Goal: Task Accomplishment & Management: Manage account settings

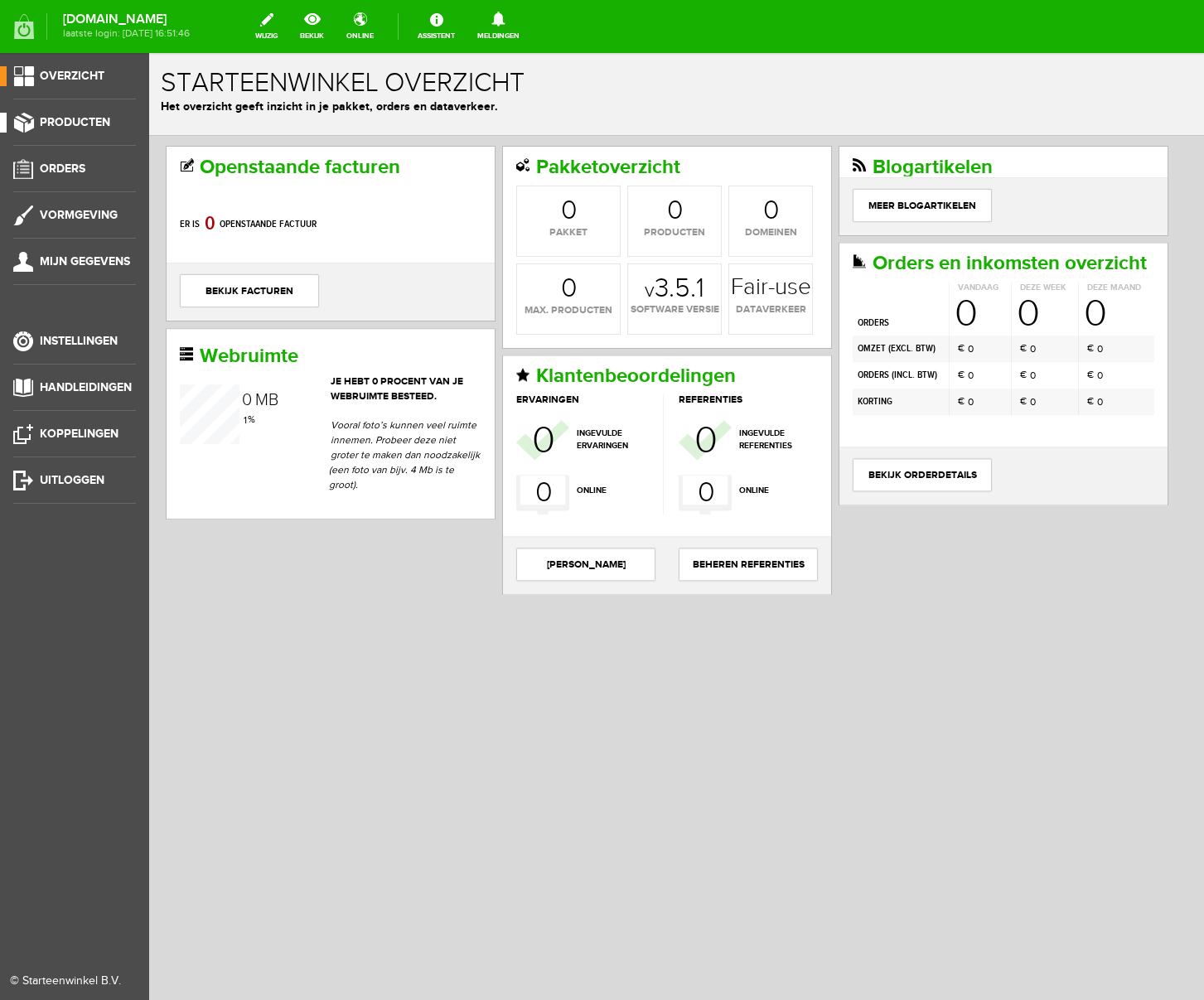
click at [90, 115] on link "Producten" at bounding box center [67, 122] width 136 height 20
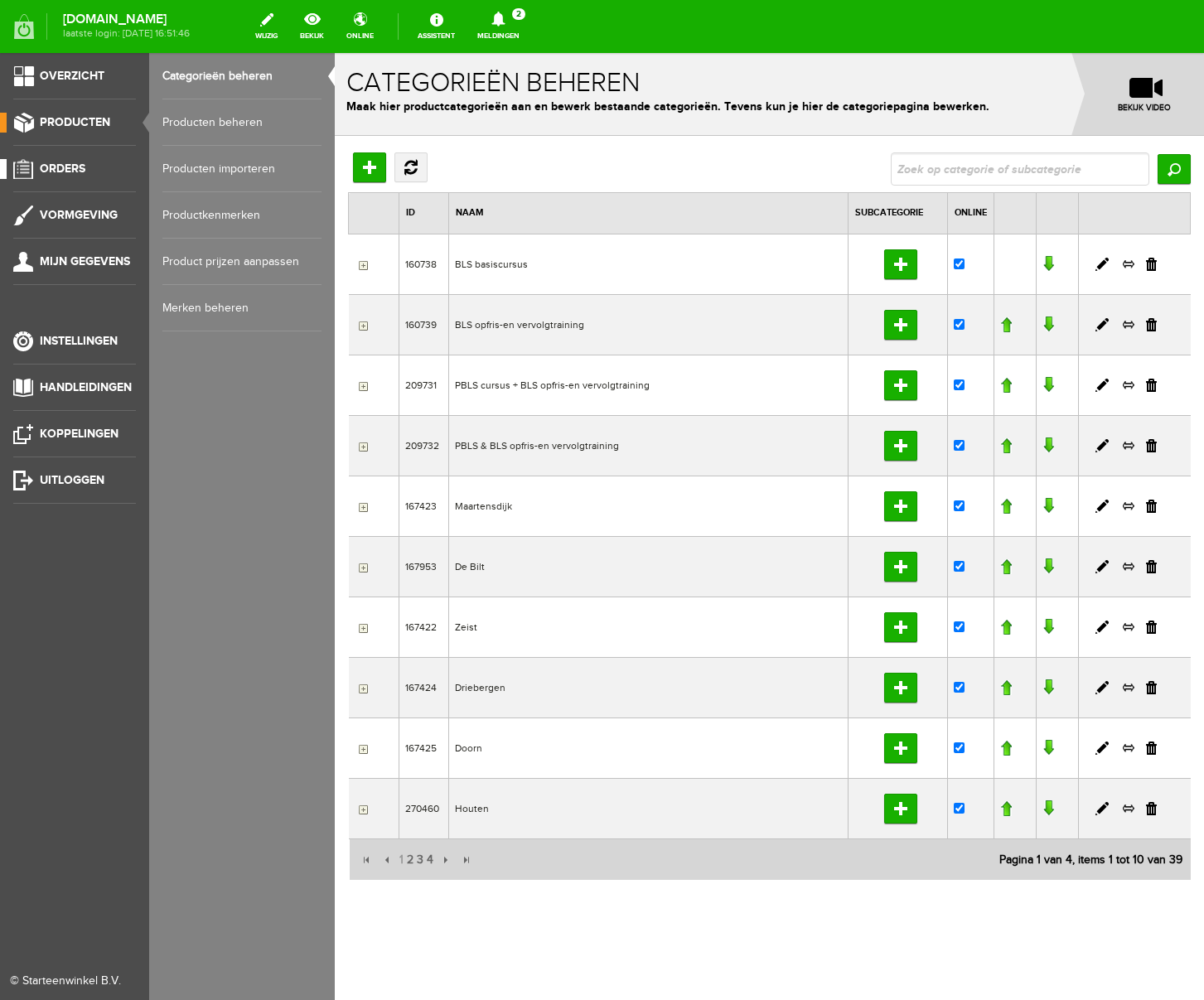
click at [63, 162] on span "Orders" at bounding box center [62, 169] width 45 height 14
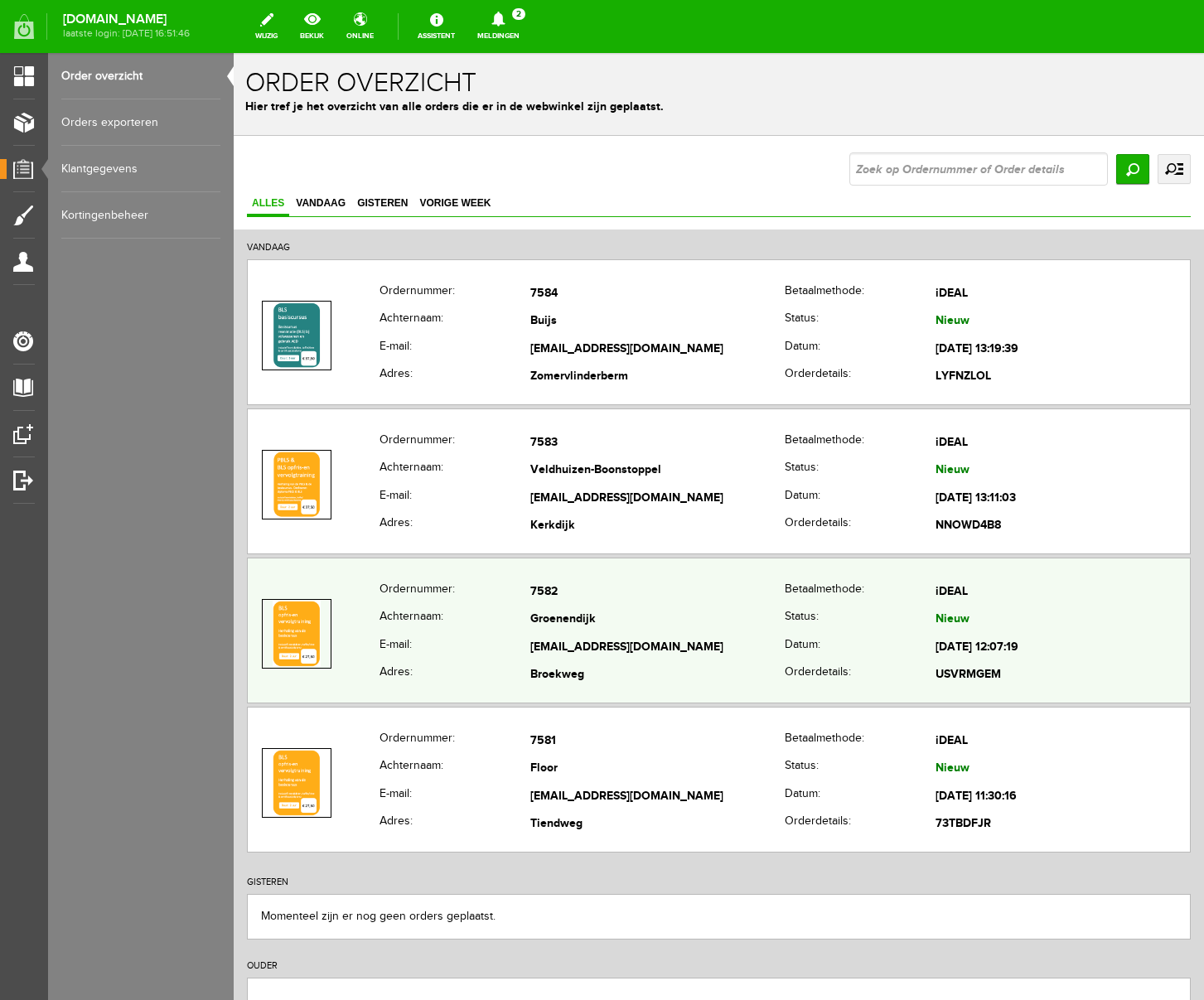
click at [661, 623] on td "Groenendijk" at bounding box center [657, 620] width 254 height 28
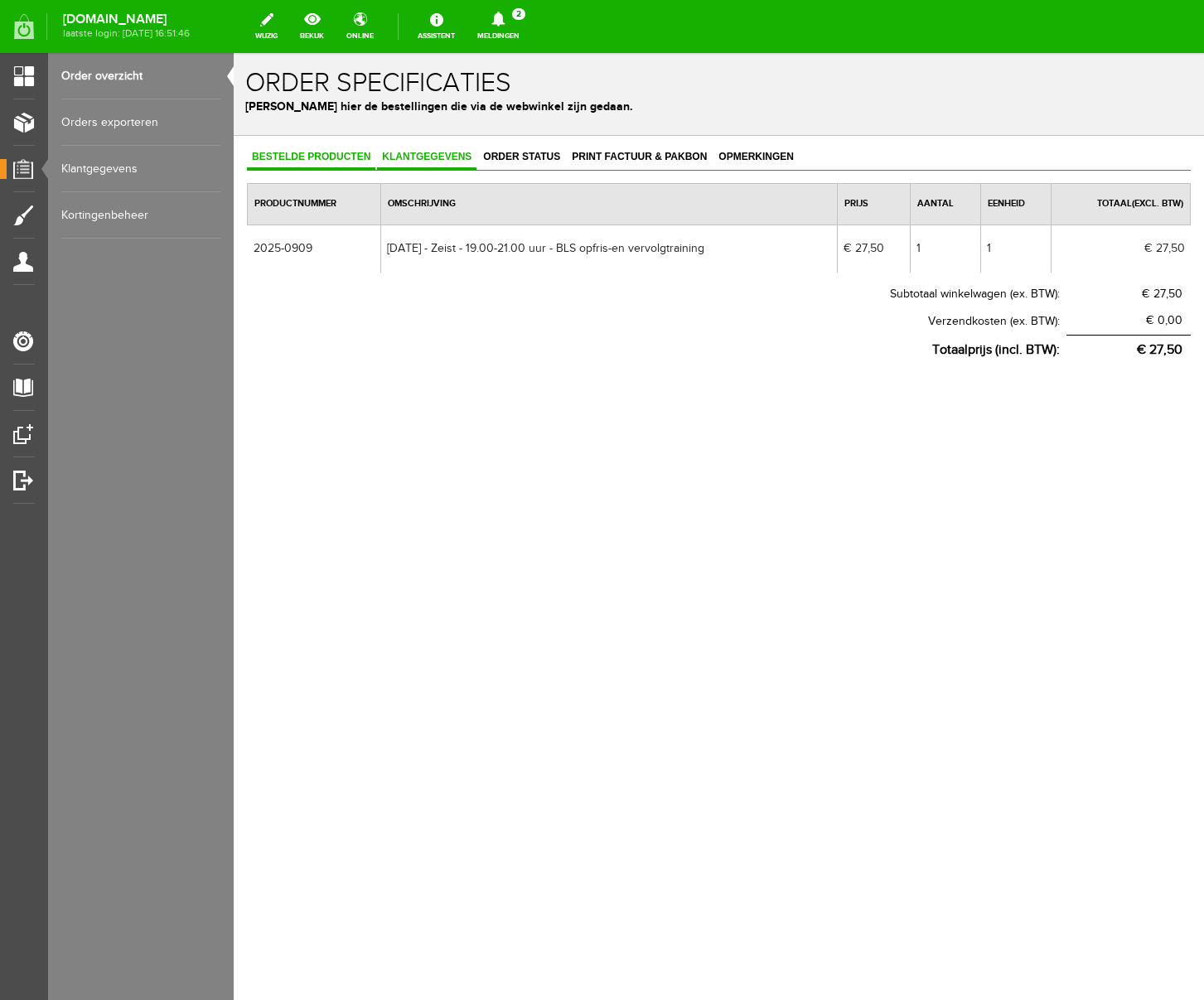
click at [417, 155] on span "Klantgegevens" at bounding box center [426, 156] width 99 height 12
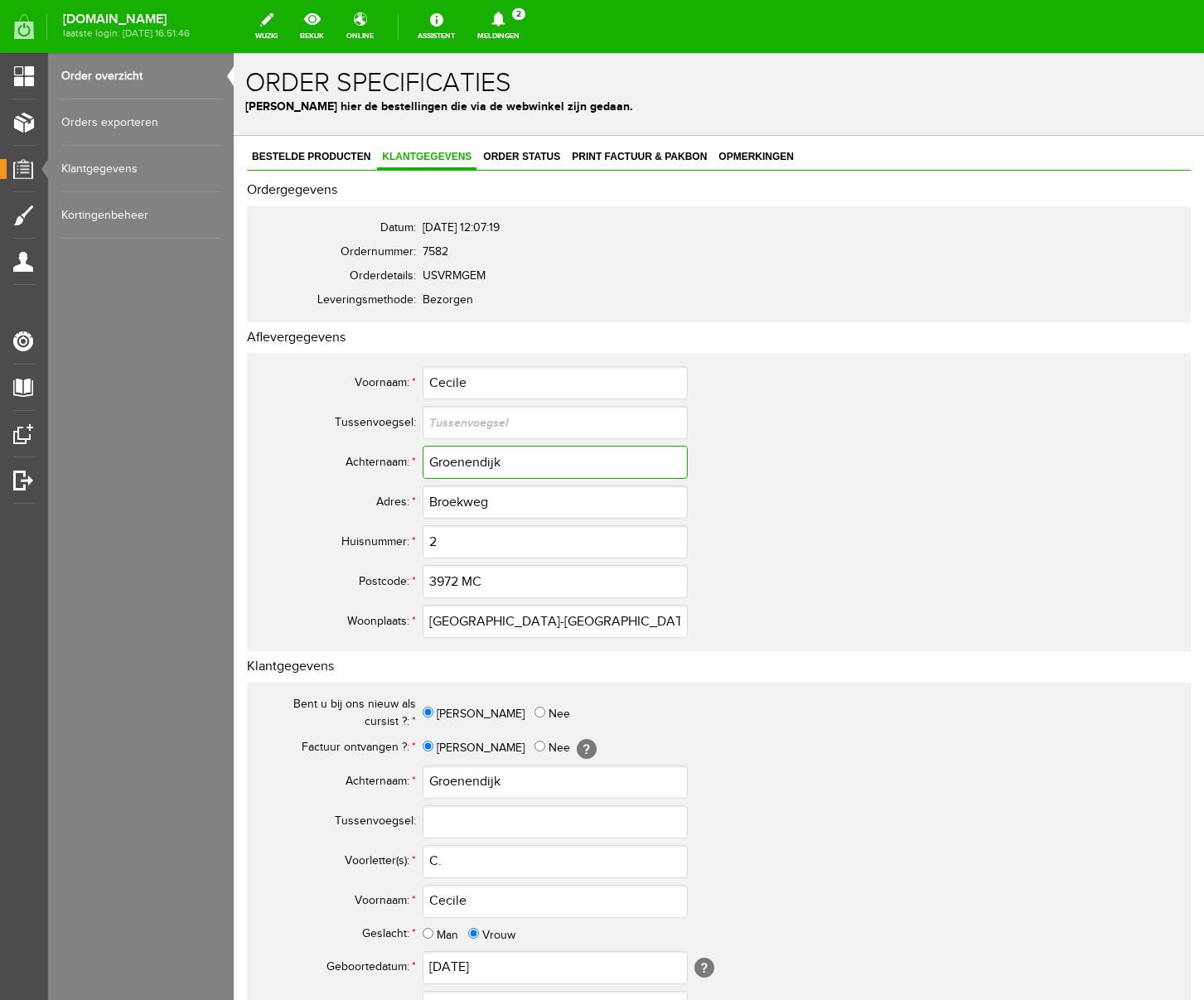
drag, startPoint x: 513, startPoint y: 460, endPoint x: 333, endPoint y: 459, distance: 180.0
click at [333, 459] on tr "Achternaam: * Groenendijk" at bounding box center [654, 462] width 795 height 40
drag, startPoint x: 497, startPoint y: 504, endPoint x: 374, endPoint y: 499, distance: 123.1
click at [374, 499] on tr "Adres: * Broekweg" at bounding box center [654, 501] width 795 height 40
drag, startPoint x: 480, startPoint y: 900, endPoint x: 344, endPoint y: 899, distance: 136.0
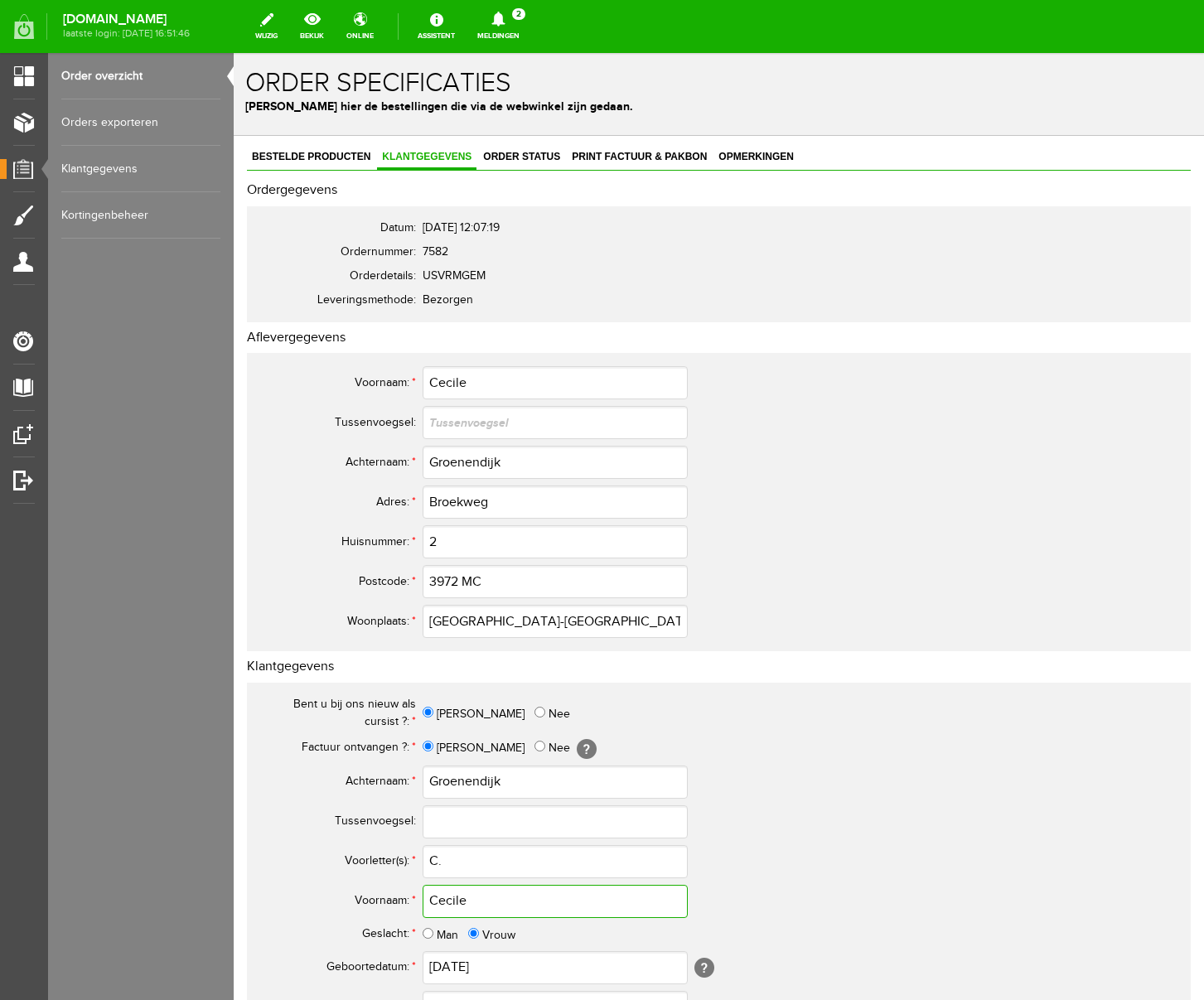
click at [344, 899] on tr "Voornaam: * [PERSON_NAME]" at bounding box center [654, 901] width 795 height 40
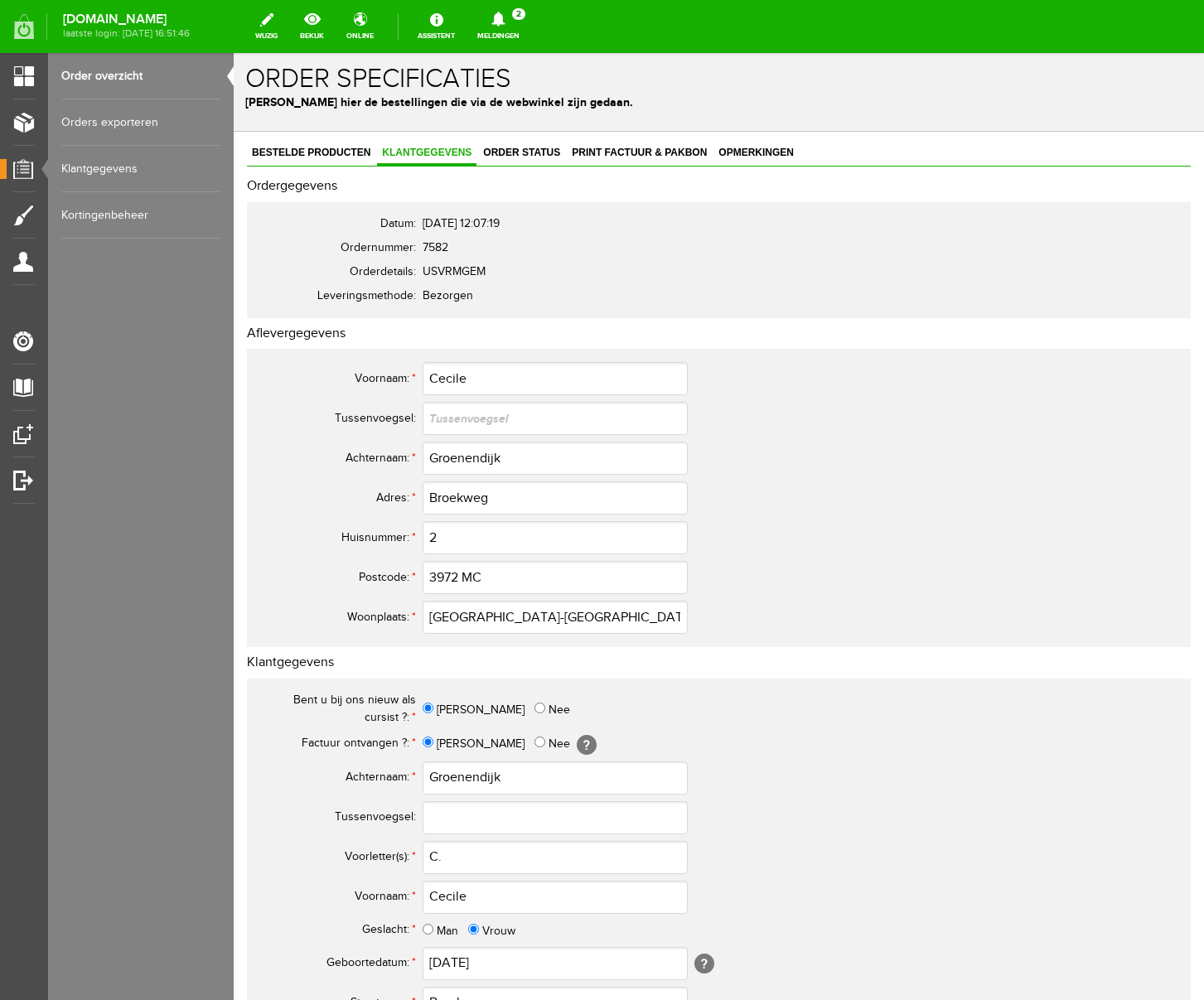
scroll to position [486, 0]
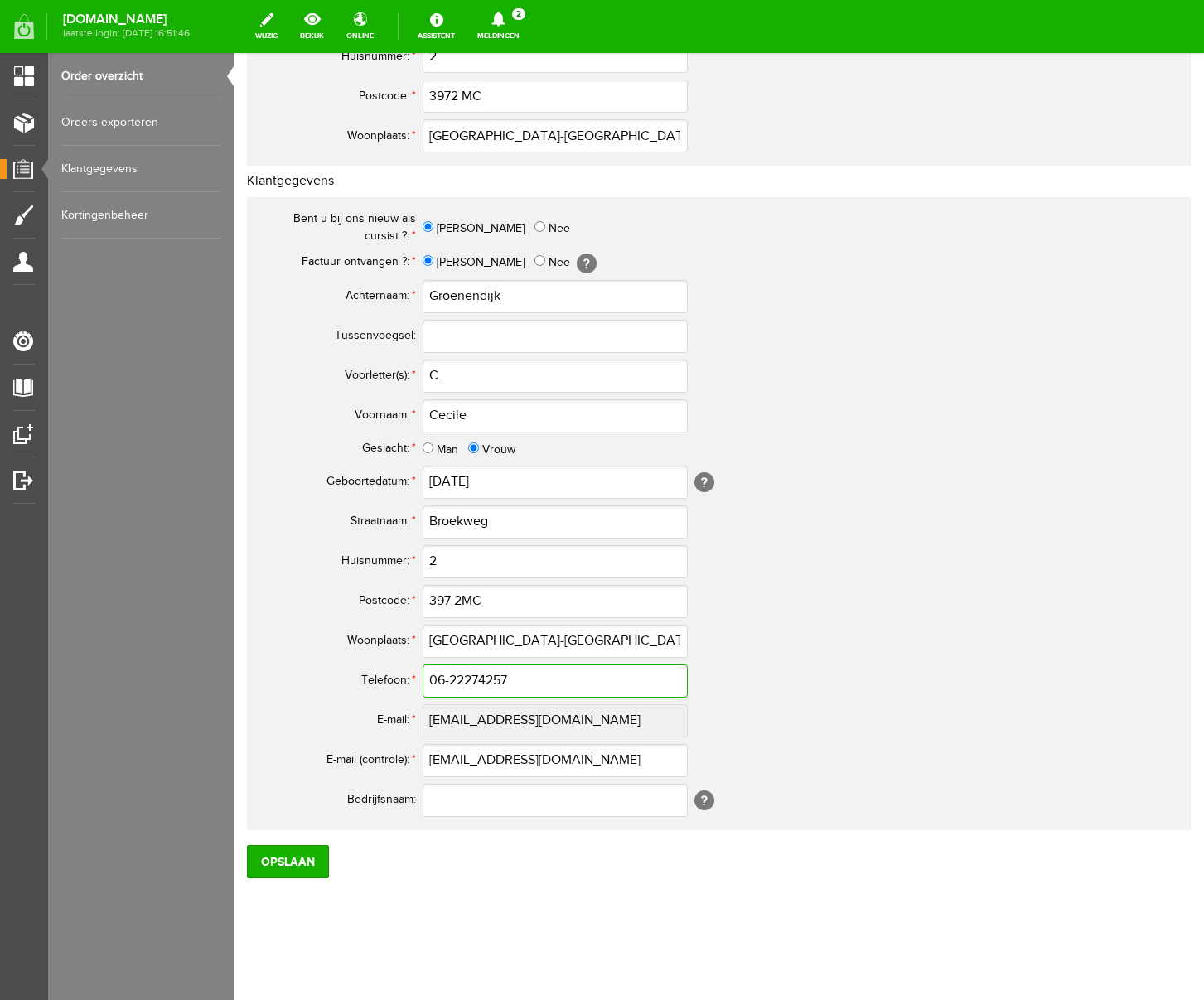
drag, startPoint x: 518, startPoint y: 681, endPoint x: 421, endPoint y: 681, distance: 97.0
click at [421, 681] on tr "Telefoon: * 06-22274257" at bounding box center [654, 681] width 795 height 40
drag, startPoint x: 622, startPoint y: 762, endPoint x: 391, endPoint y: 743, distance: 231.8
click at [391, 743] on tr "E-mail (controle): * [EMAIL_ADDRESS][DOMAIN_NAME]" at bounding box center [654, 760] width 795 height 40
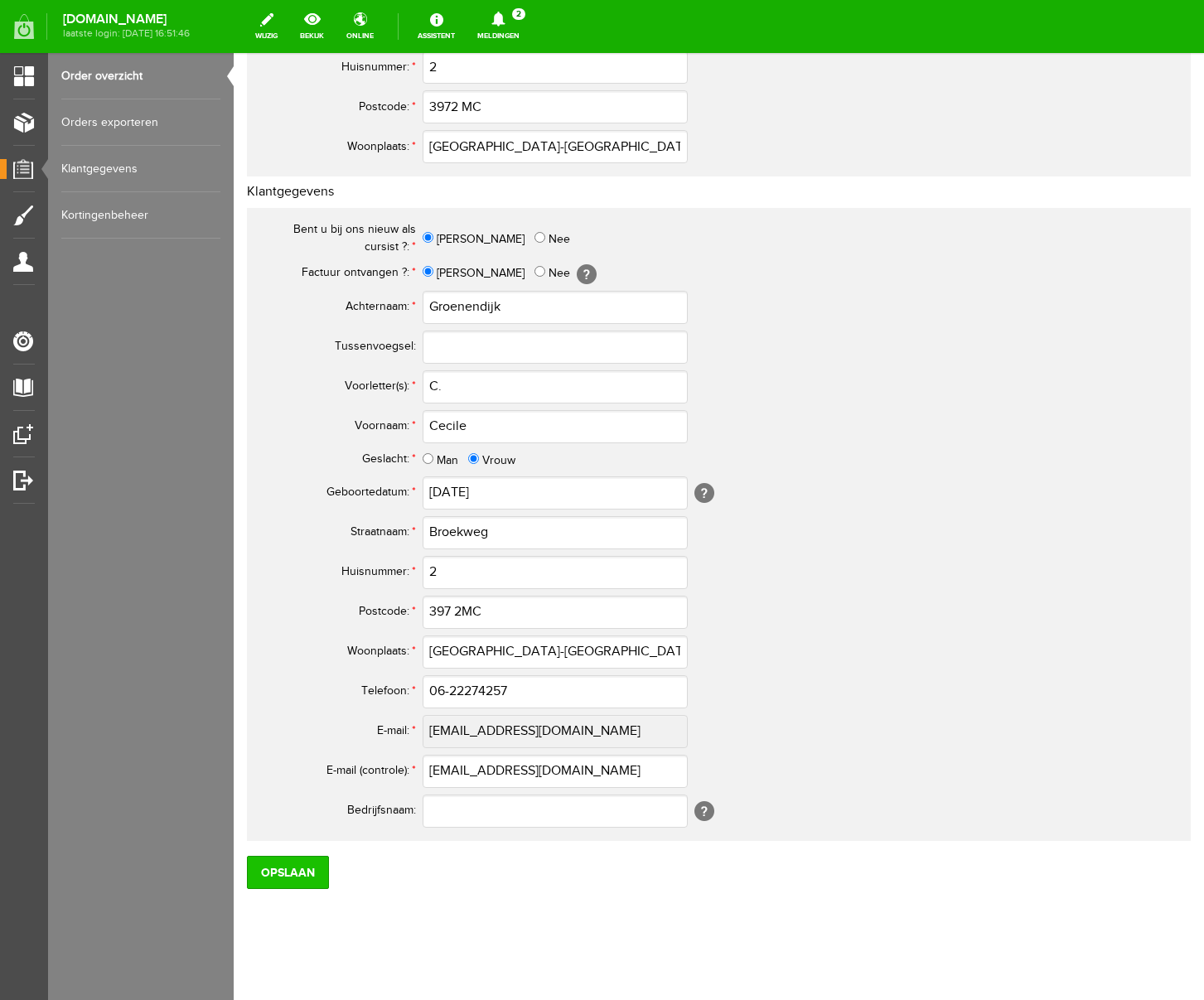
click at [285, 871] on input "Opslaan" at bounding box center [287, 873] width 82 height 33
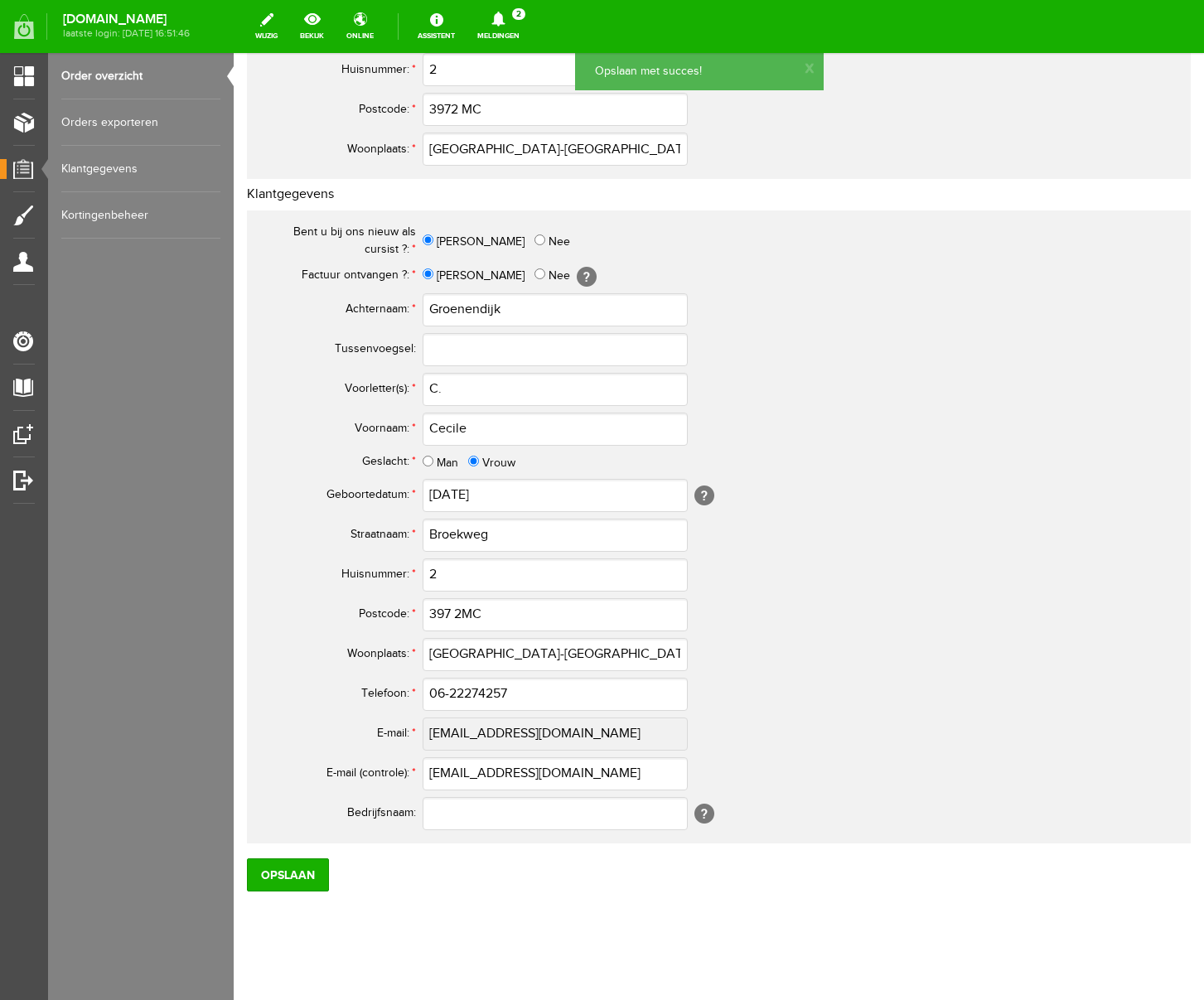
scroll to position [0, 0]
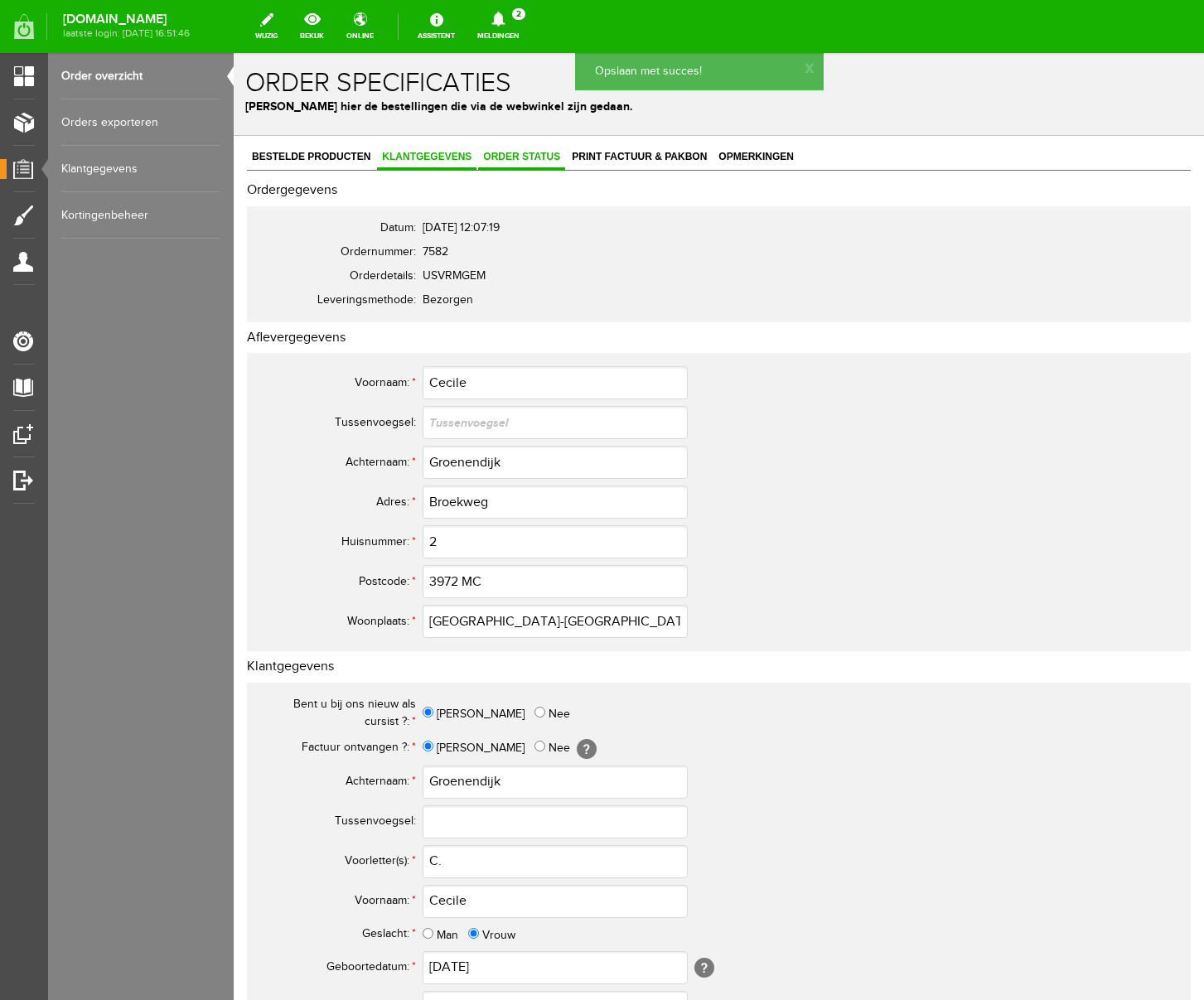
click at [519, 157] on span "Order status" at bounding box center [522, 156] width 87 height 12
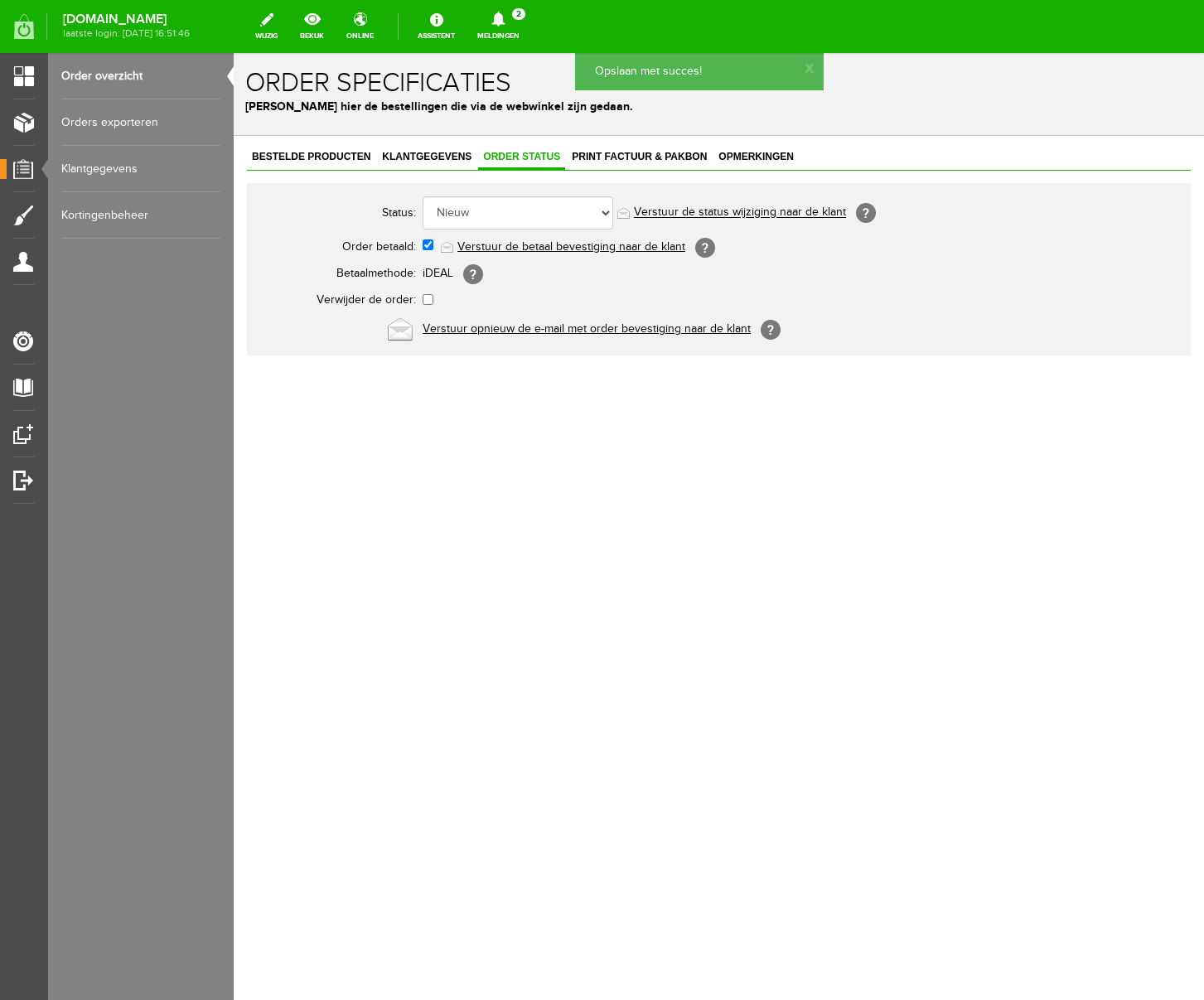
click at [532, 245] on link "Verstuur de betaal bevestiging naar de klant" at bounding box center [571, 247] width 227 height 14
click at [661, 153] on span "Print factuur & pakbon" at bounding box center [639, 156] width 145 height 12
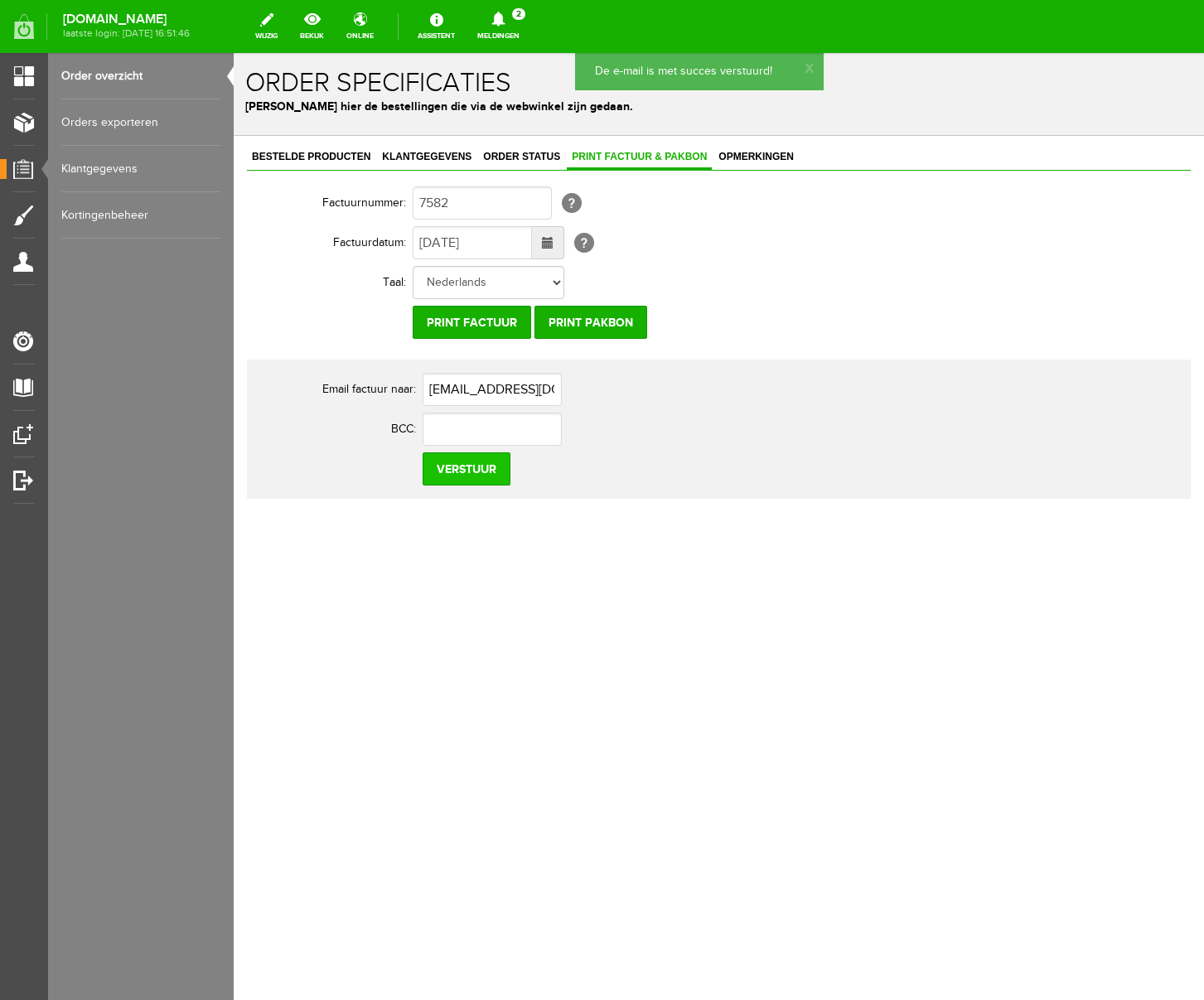
click at [438, 472] on input "Verstuur" at bounding box center [466, 469] width 88 height 33
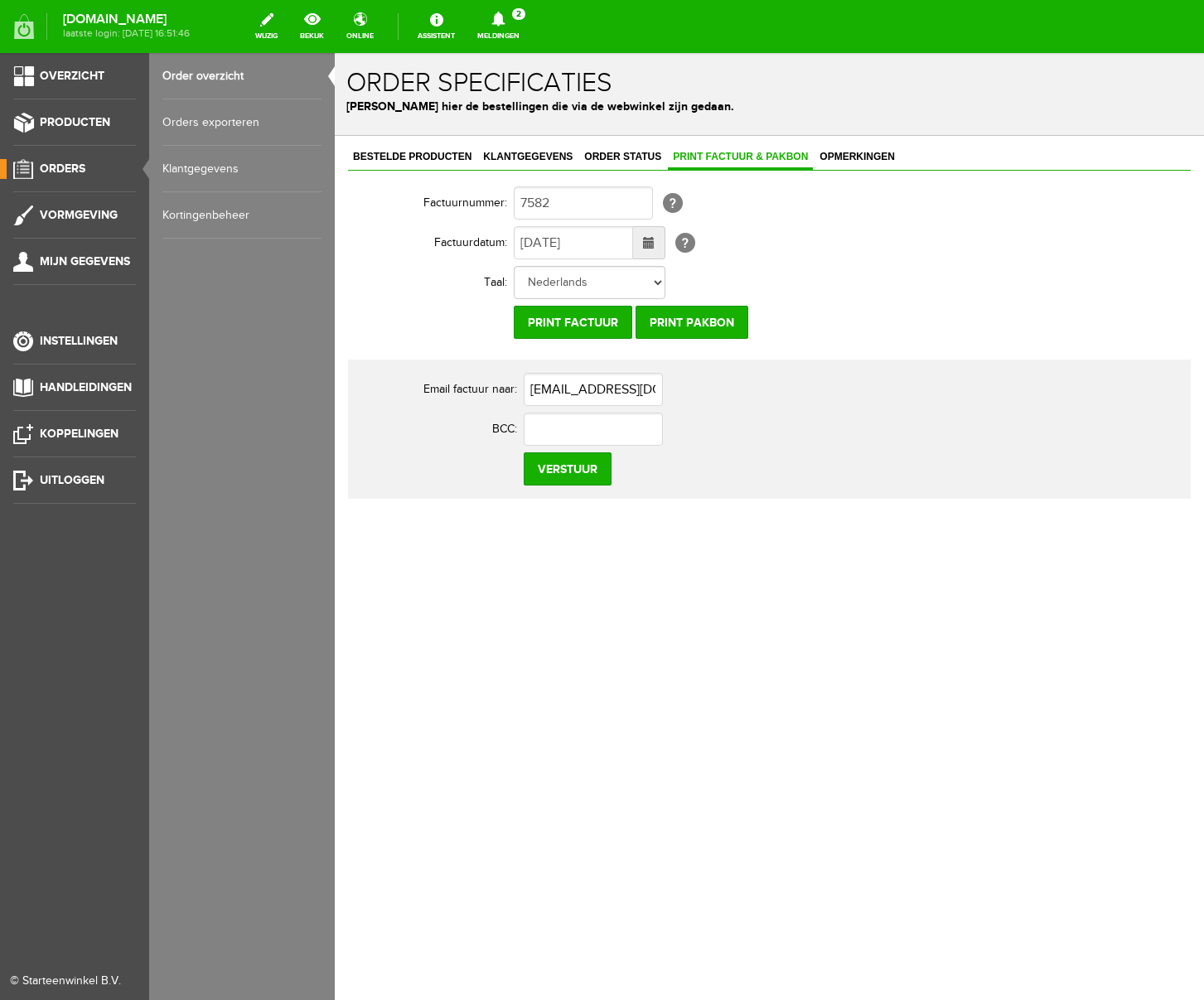
click at [210, 78] on link "Order overzicht" at bounding box center [241, 76] width 159 height 46
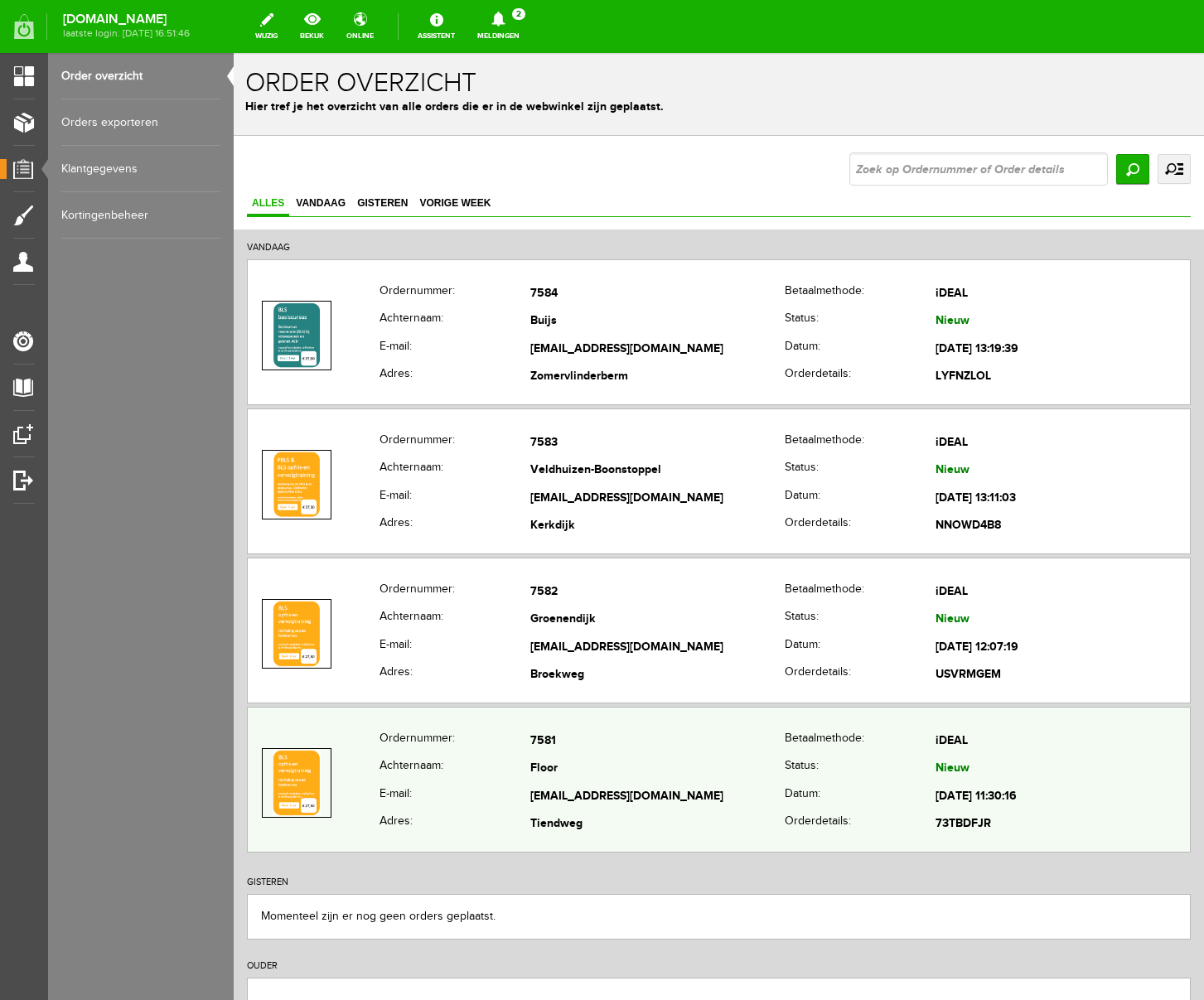
click at [630, 787] on td "[EMAIL_ADDRESS][DOMAIN_NAME]" at bounding box center [657, 797] width 254 height 28
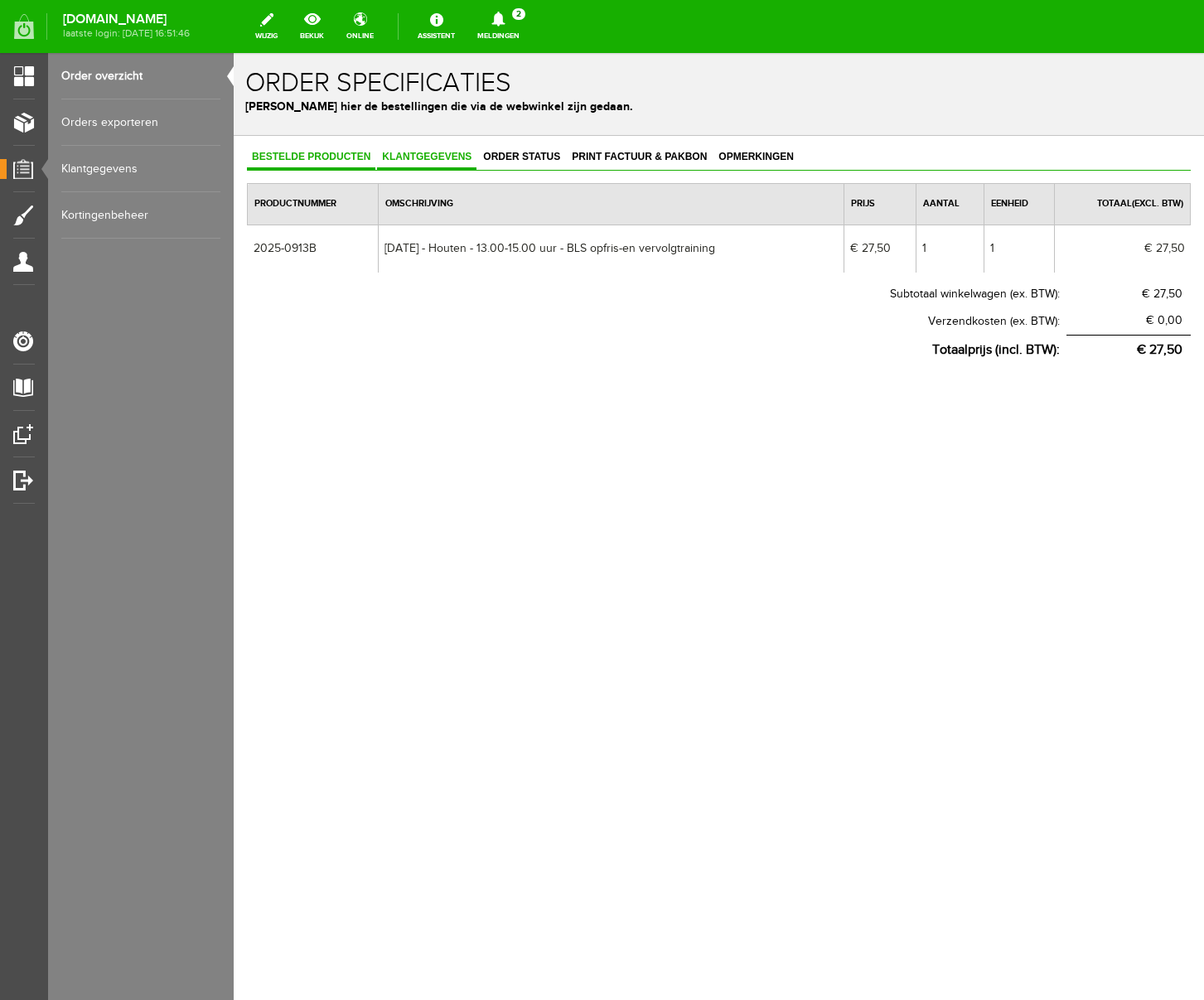
click at [432, 163] on link "Klantgegevens" at bounding box center [426, 157] width 99 height 24
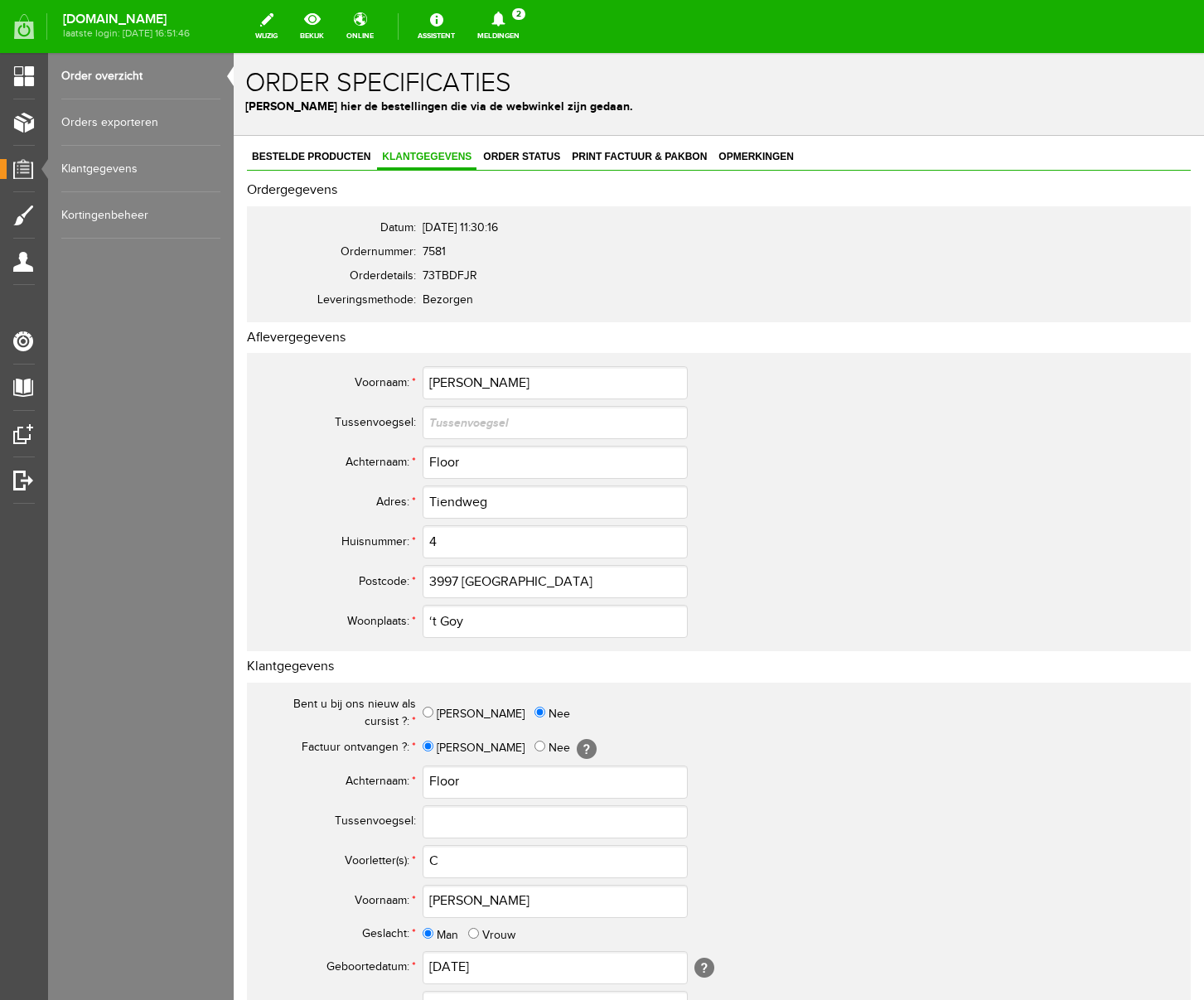
scroll to position [1, 0]
click at [463, 857] on input "C" at bounding box center [554, 861] width 265 height 33
type input "C."
click at [889, 515] on td "Tiendweg" at bounding box center [736, 500] width 629 height 40
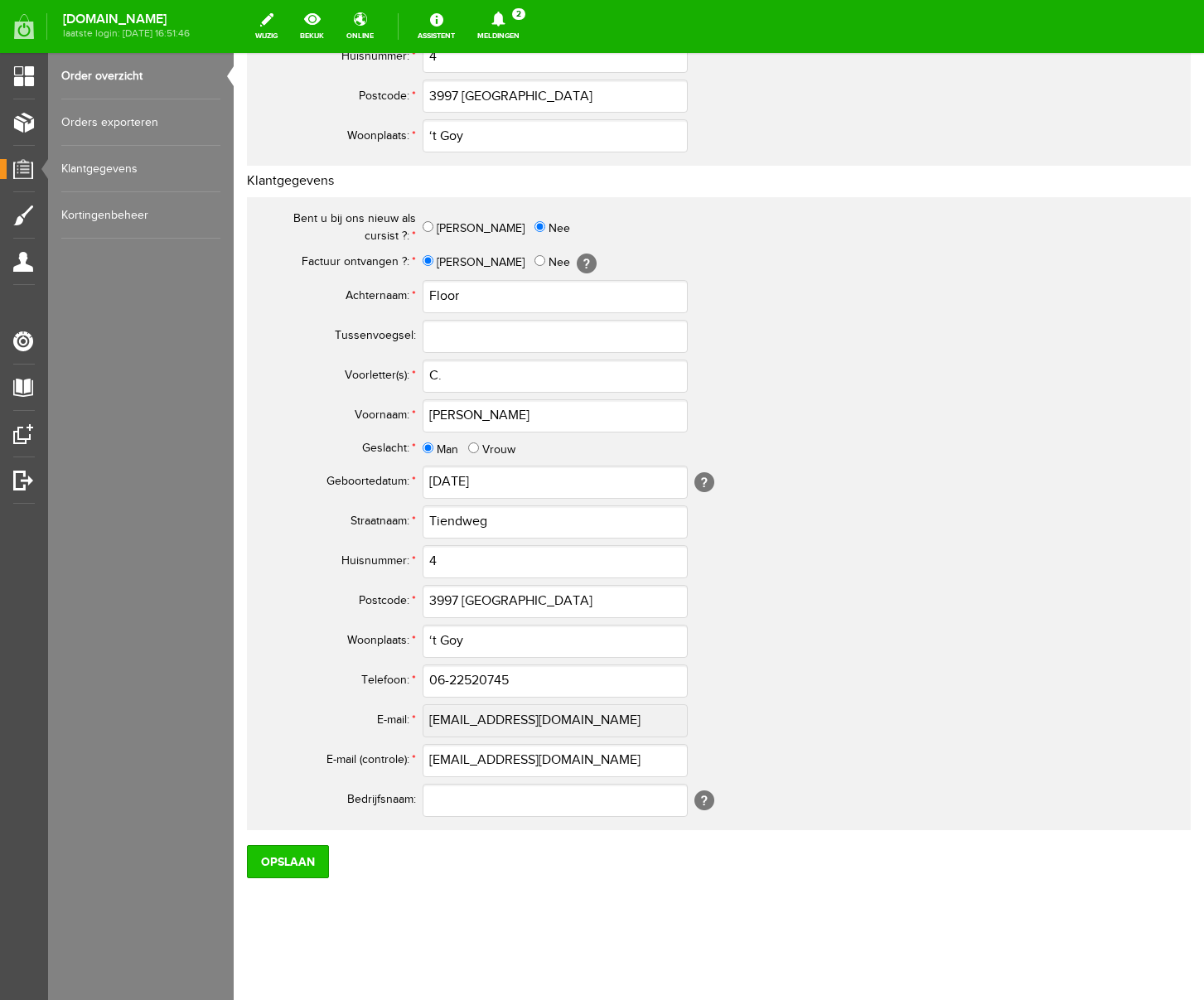
click at [307, 870] on input "Opslaan" at bounding box center [287, 862] width 82 height 33
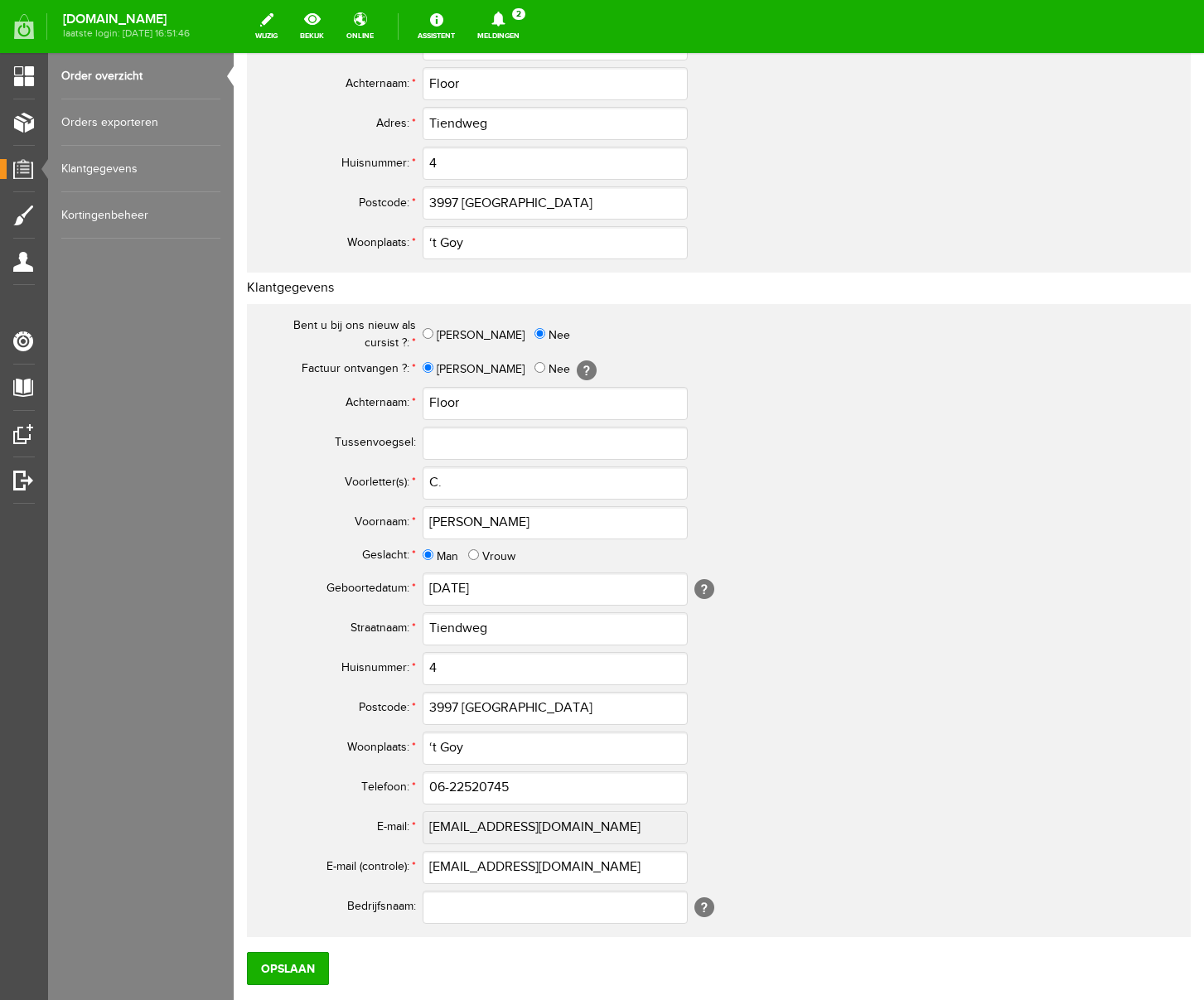
scroll to position [391, 0]
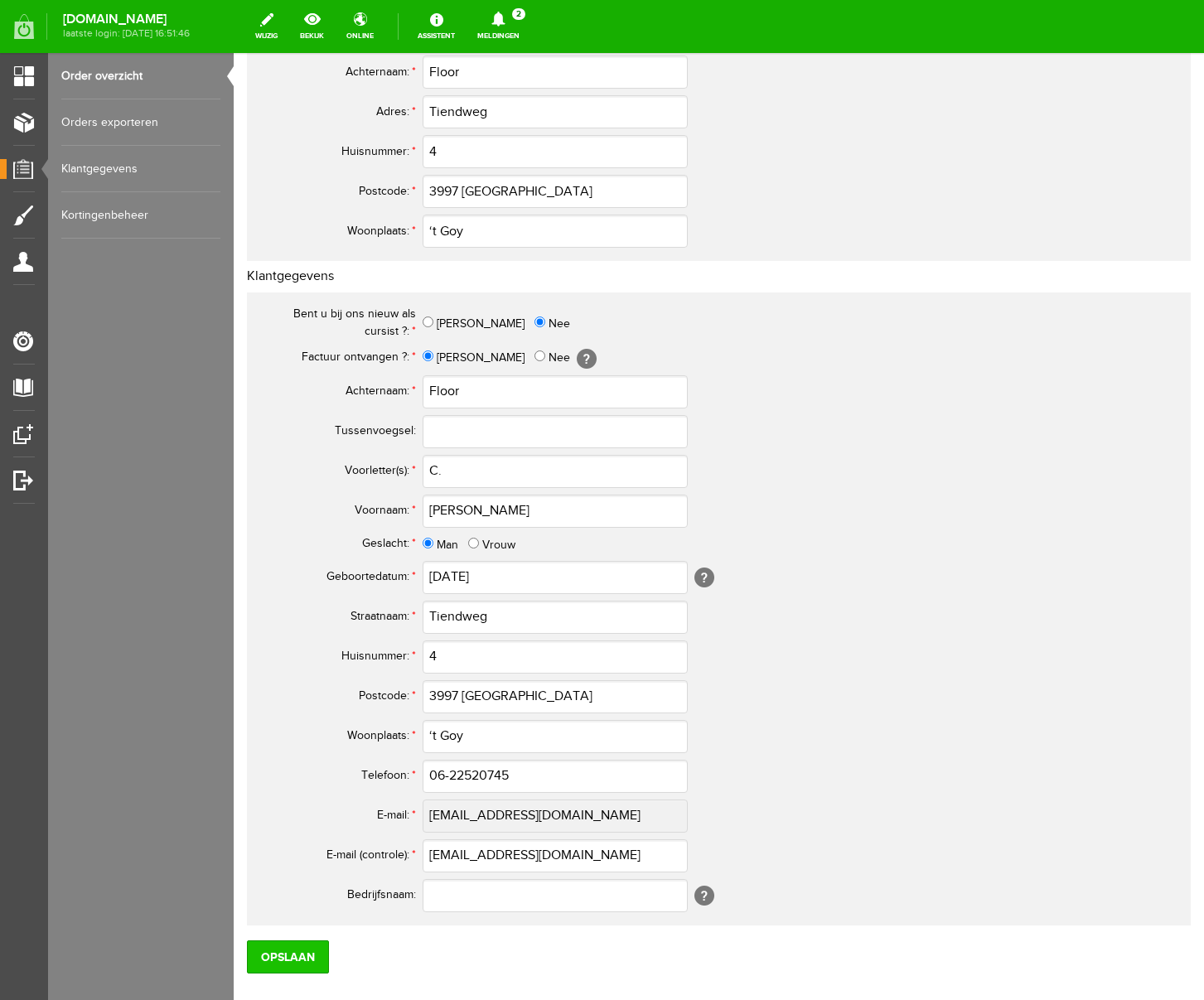
click at [296, 958] on input "Opslaan" at bounding box center [287, 957] width 82 height 33
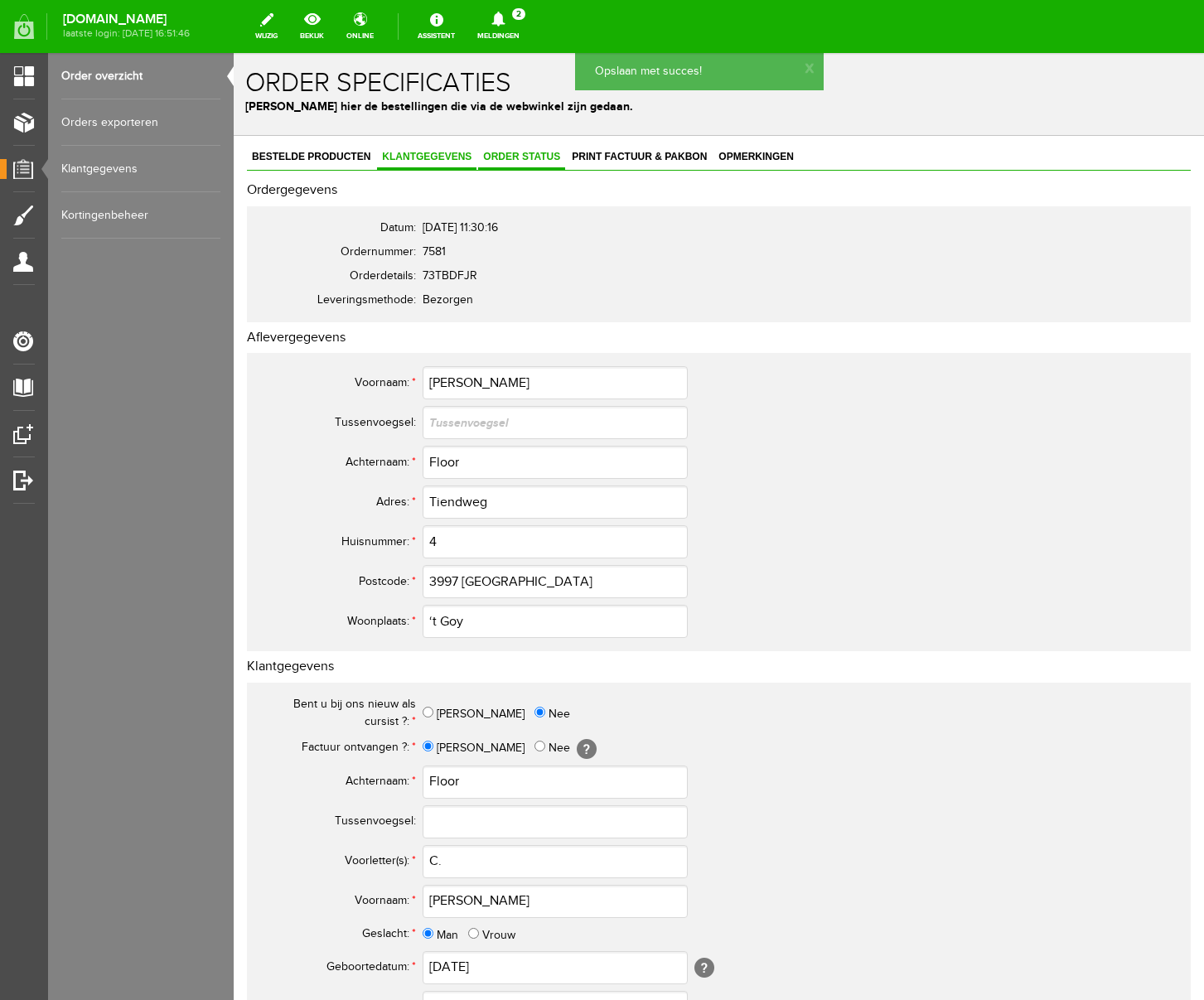
click at [537, 154] on span "Order status" at bounding box center [522, 156] width 87 height 12
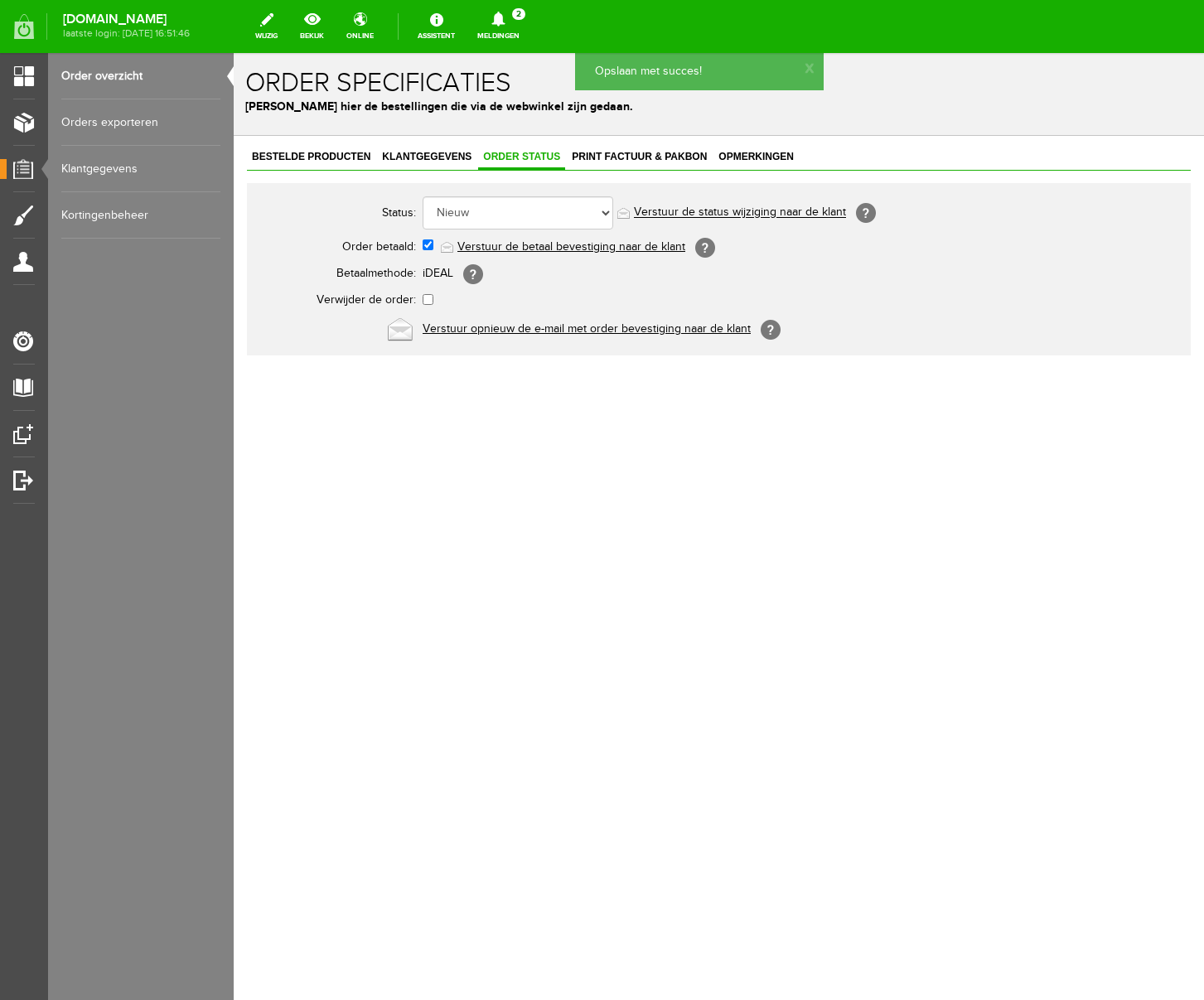
click at [539, 246] on link "Verstuur de betaal bevestiging naar de klant" at bounding box center [571, 247] width 227 height 14
click at [616, 150] on span "Print factuur & pakbon" at bounding box center [639, 156] width 145 height 12
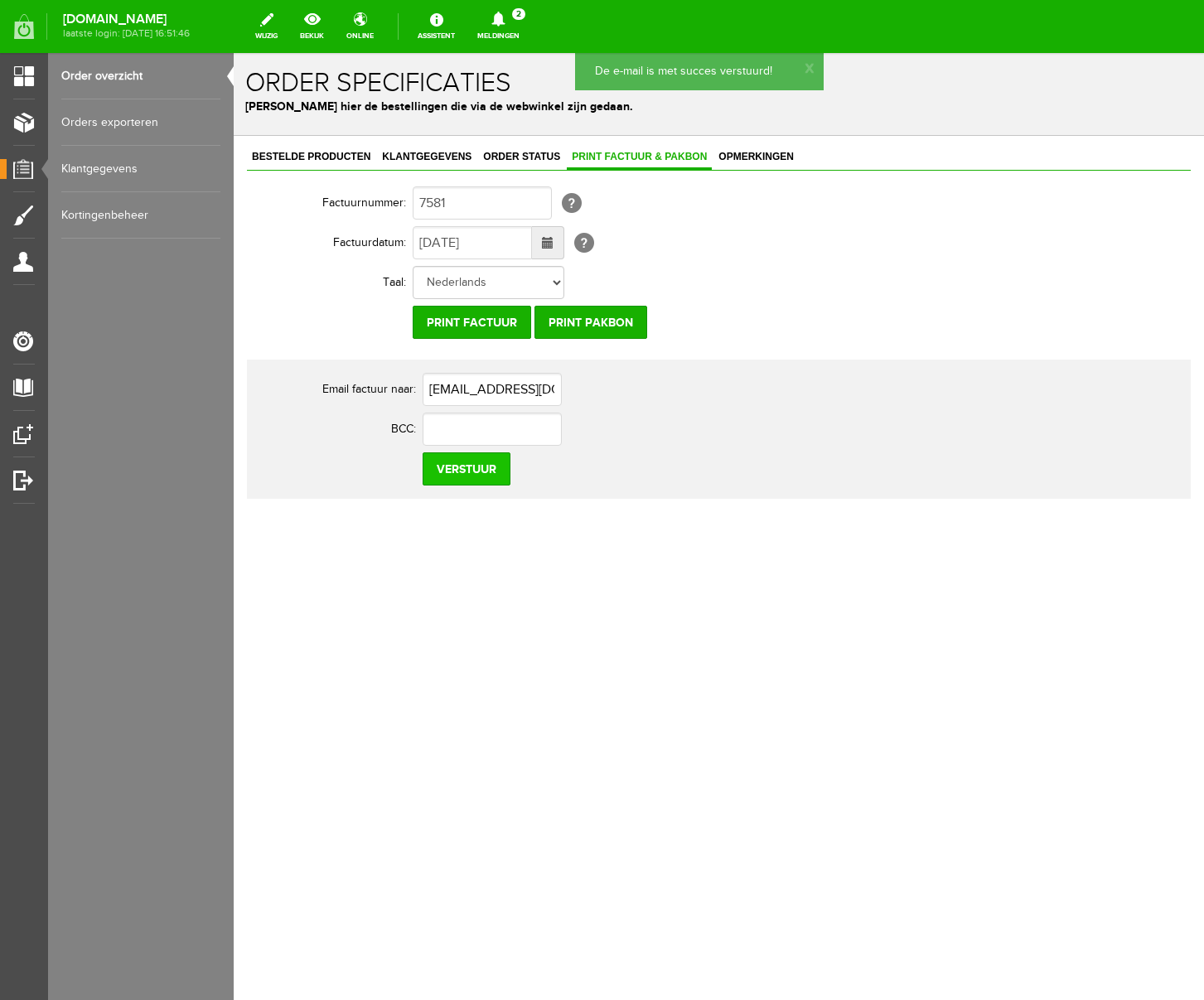
click at [468, 481] on input "Verstuur" at bounding box center [466, 469] width 88 height 33
click at [520, 14] on icon at bounding box center [498, 18] width 42 height 14
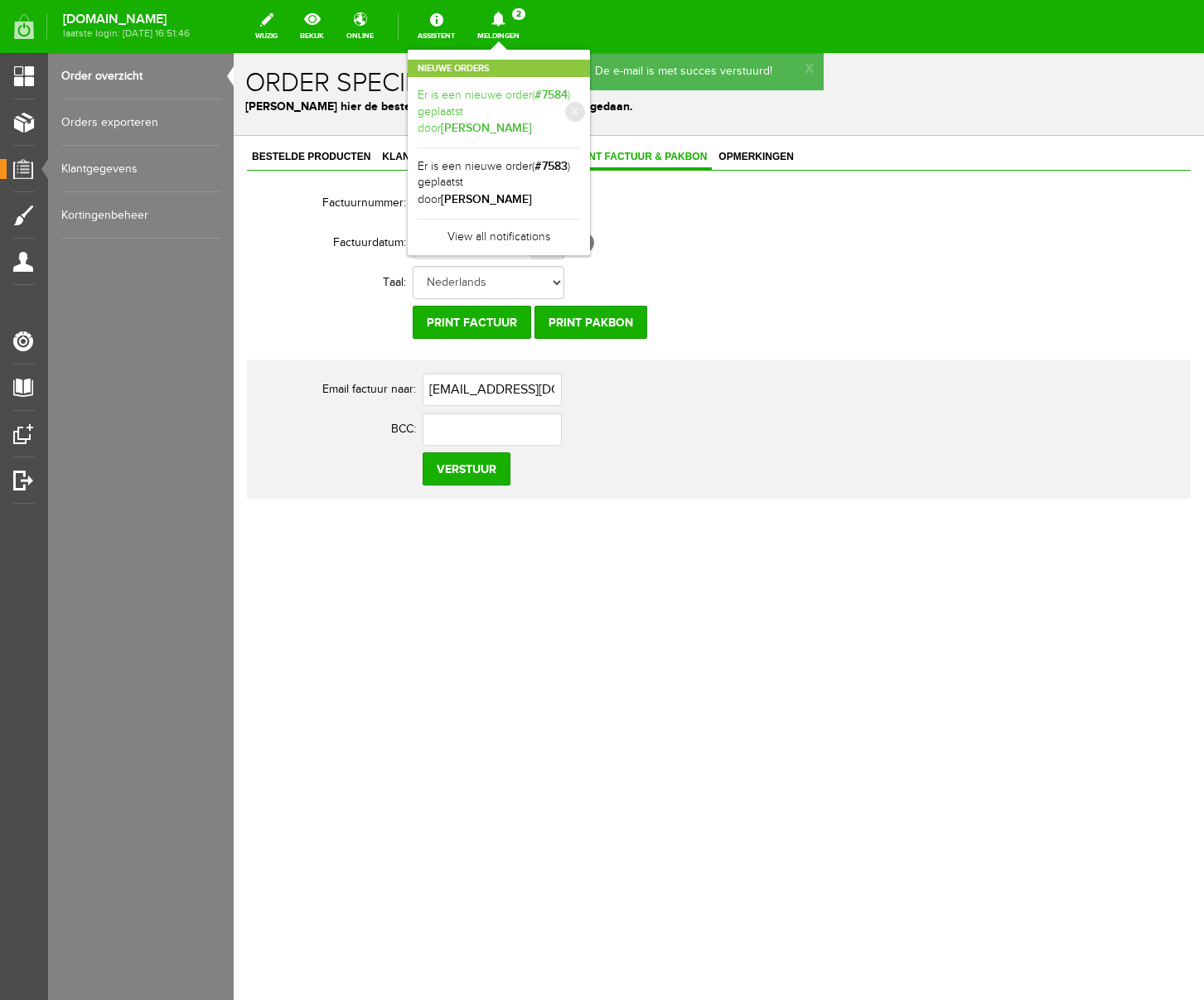
click at [569, 97] on link "Er is een nieuwe order( #7584 ) geplaatst door [PERSON_NAME]" at bounding box center [498, 112] width 162 height 50
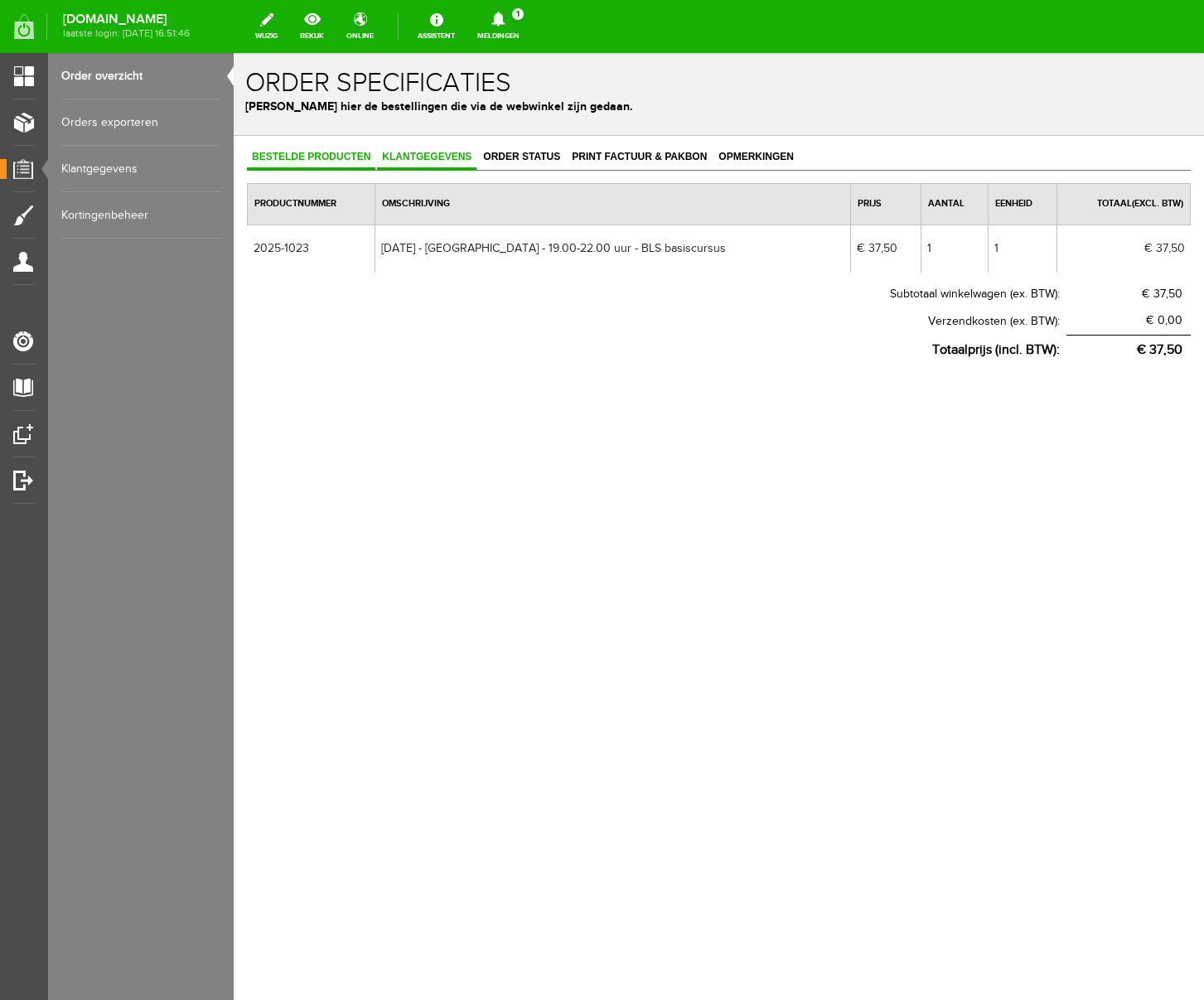
click at [412, 156] on span "Klantgegevens" at bounding box center [426, 156] width 99 height 12
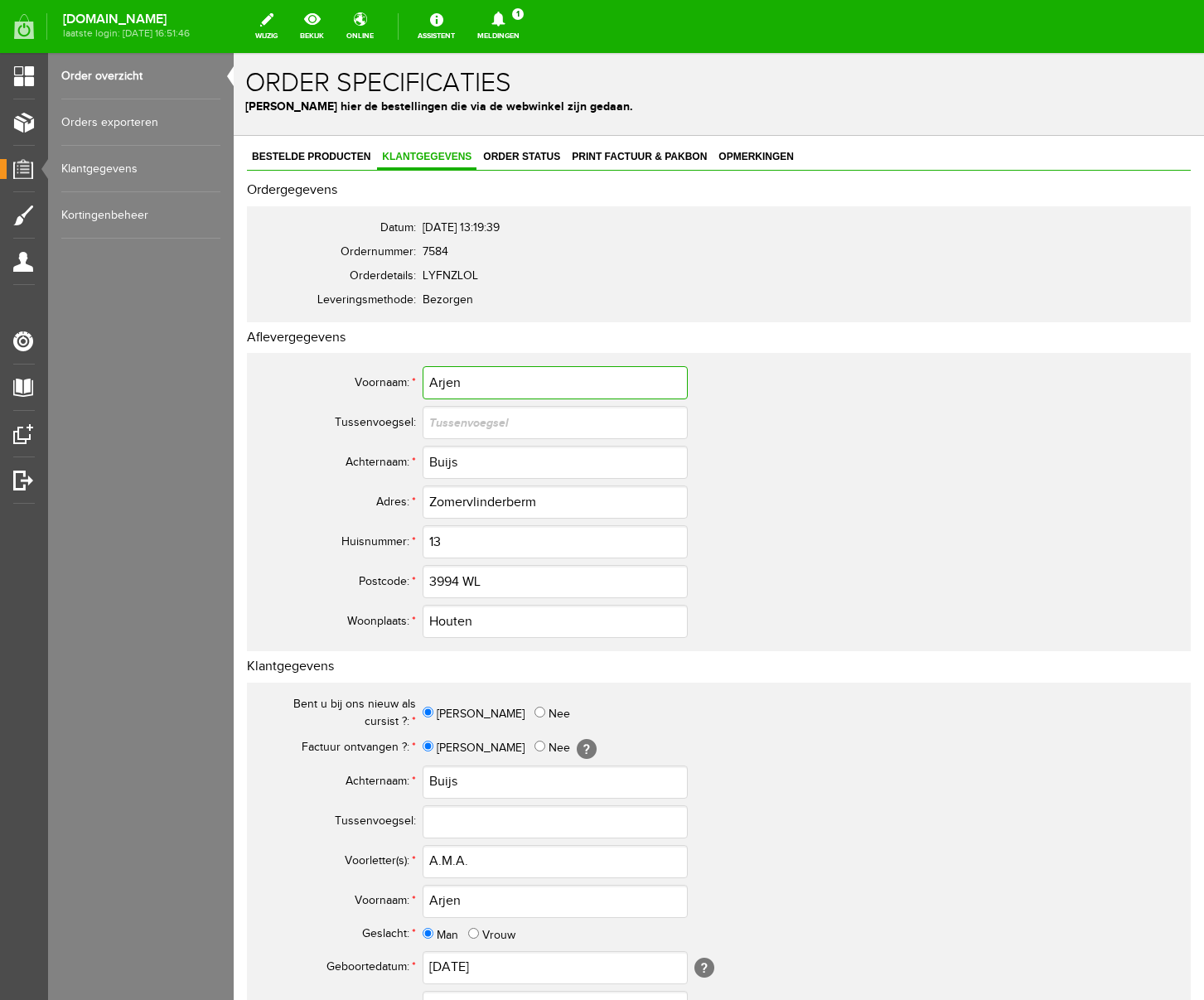
drag, startPoint x: 473, startPoint y: 379, endPoint x: 369, endPoint y: 381, distance: 104.0
click at [369, 381] on tr "Voornaam: * Arjen" at bounding box center [654, 382] width 795 height 40
drag, startPoint x: 464, startPoint y: 463, endPoint x: 348, endPoint y: 459, distance: 116.1
click at [348, 459] on tr "Achternaam: * [PERSON_NAME]" at bounding box center [654, 462] width 795 height 40
drag, startPoint x: 492, startPoint y: 855, endPoint x: 422, endPoint y: 866, distance: 70.9
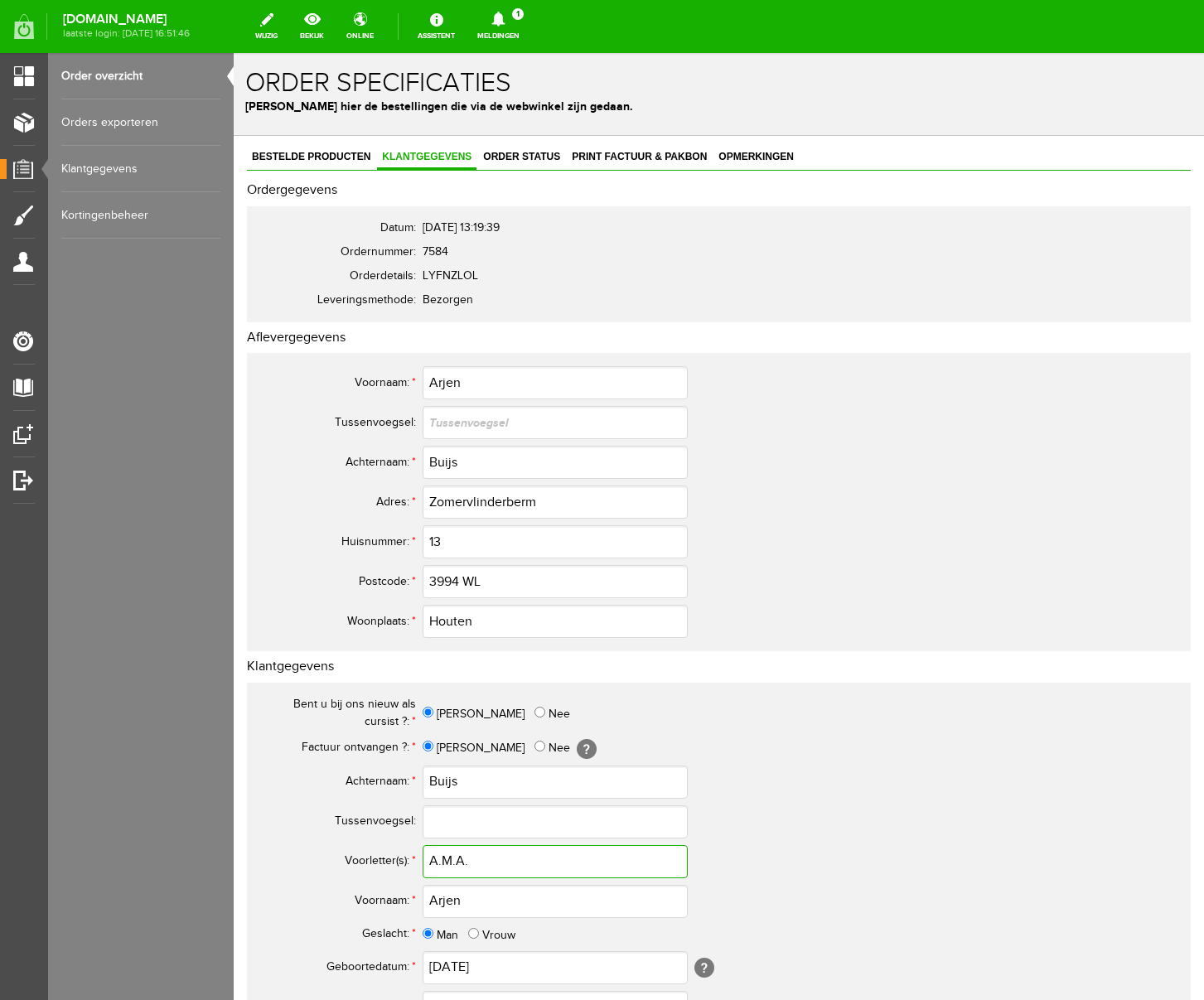
click at [422, 866] on input "A.M.A." at bounding box center [554, 862] width 265 height 33
drag, startPoint x: 585, startPoint y: 499, endPoint x: 325, endPoint y: 504, distance: 260.0
click at [325, 504] on tr "Adres: * Zomervlinderberm" at bounding box center [654, 501] width 795 height 40
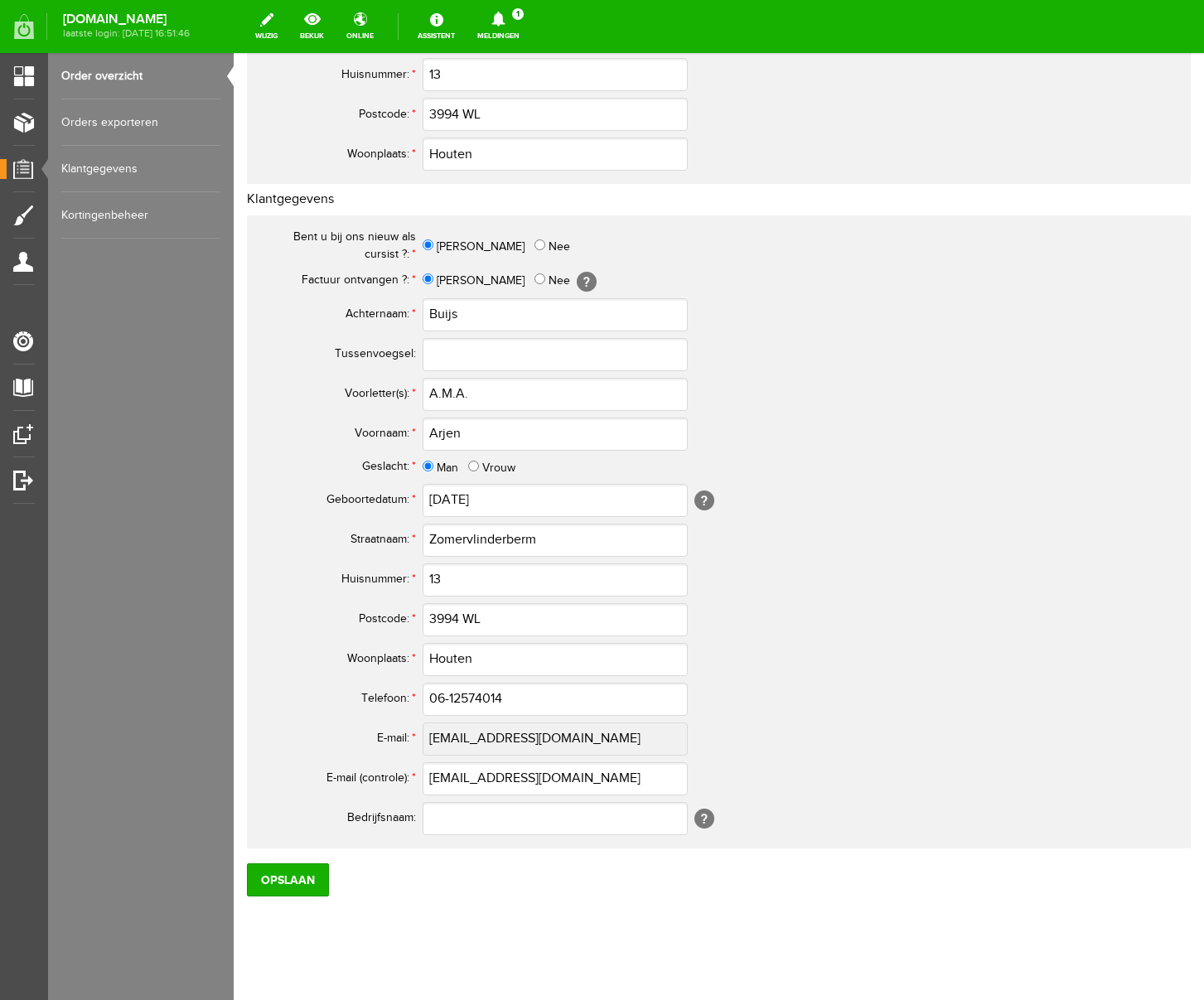
scroll to position [486, 0]
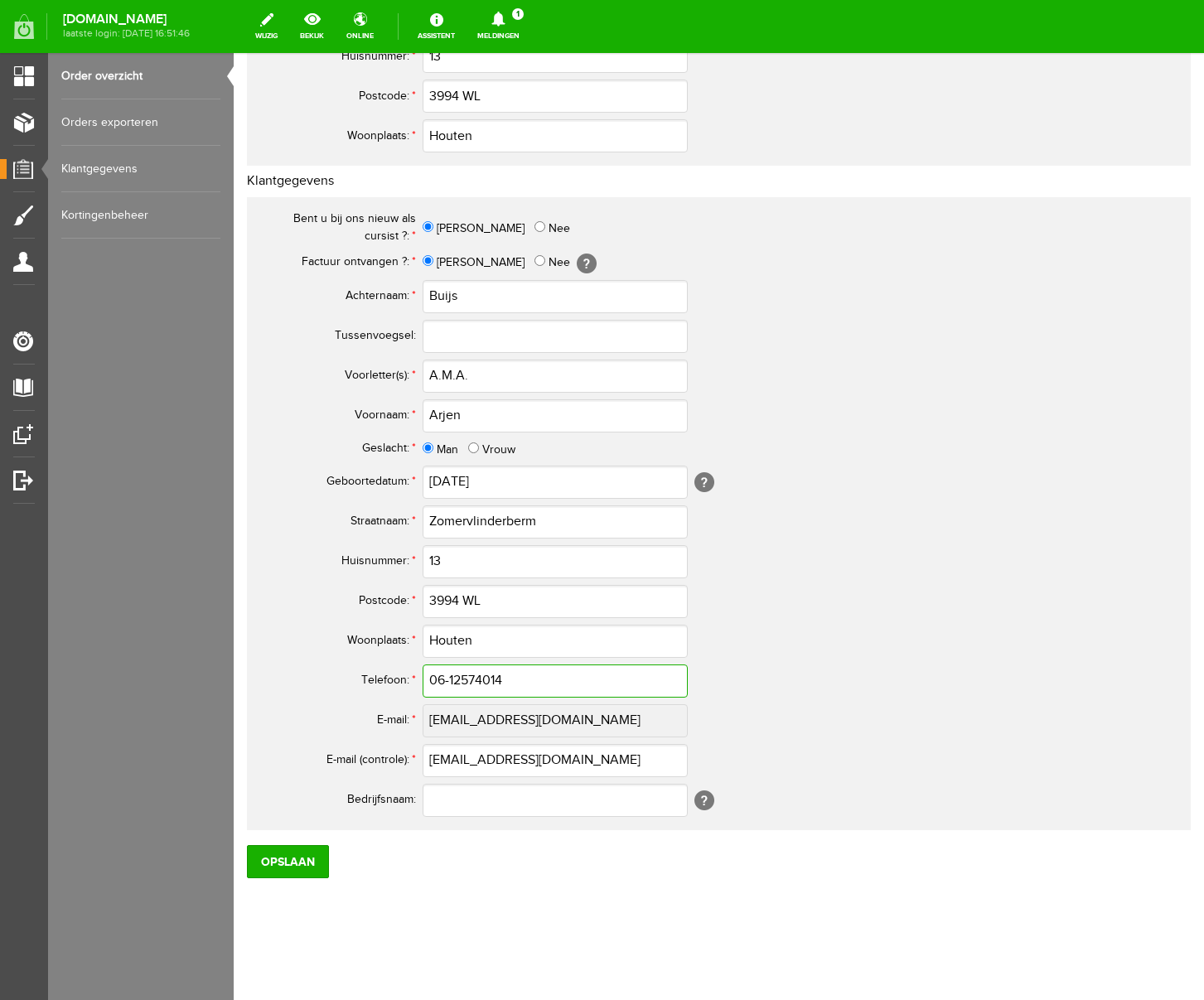
drag, startPoint x: 544, startPoint y: 681, endPoint x: 304, endPoint y: 679, distance: 240.0
click at [304, 679] on tr "Telefoon: * 06-12574014" at bounding box center [654, 681] width 795 height 40
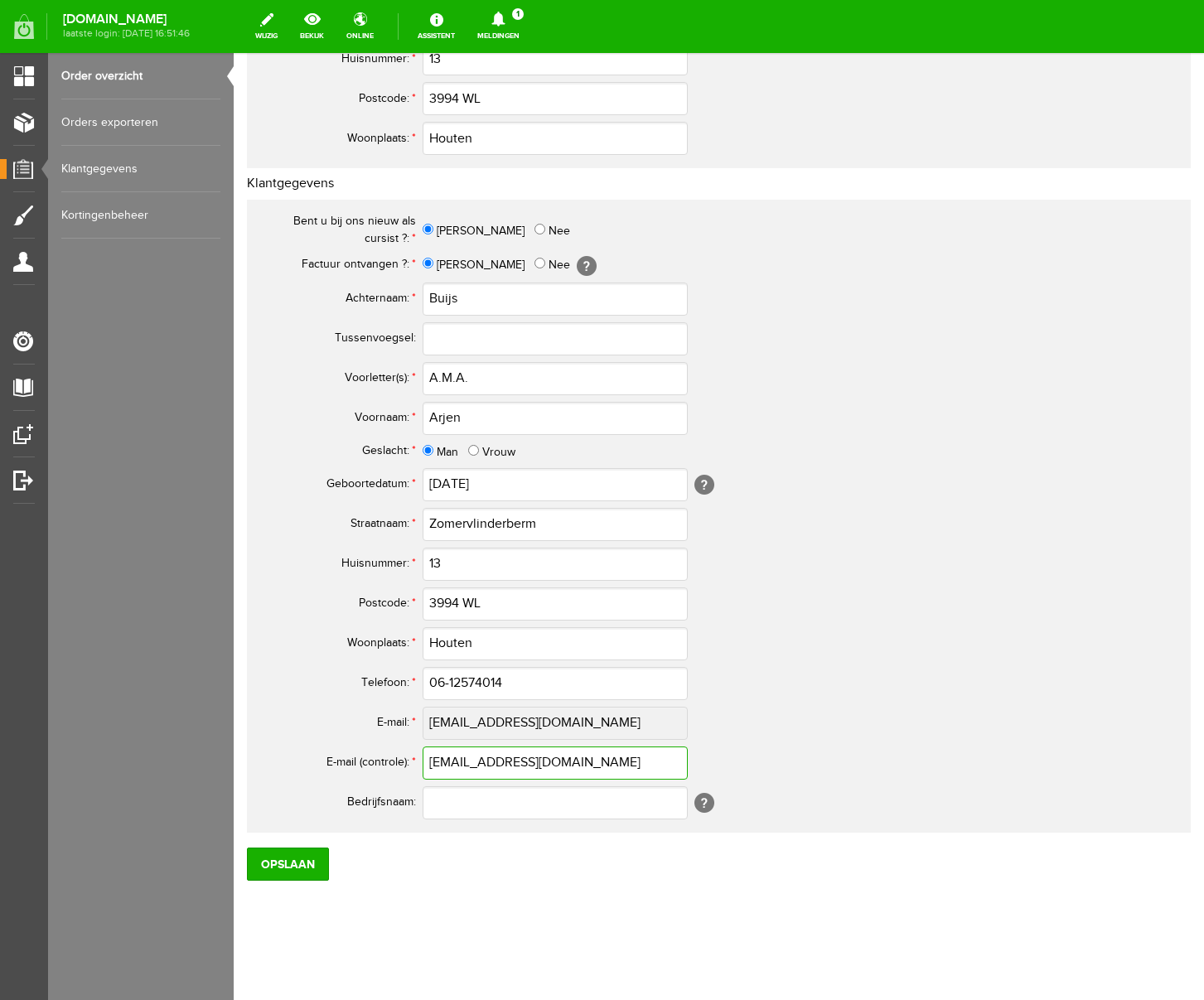
drag, startPoint x: 590, startPoint y: 761, endPoint x: 344, endPoint y: 758, distance: 246.0
click at [344, 758] on tr "E-mail (controle): * [EMAIL_ADDRESS][DOMAIN_NAME]" at bounding box center [654, 763] width 795 height 40
click at [735, 634] on td "Houten" at bounding box center [736, 643] width 629 height 40
click at [271, 868] on input "Opslaan" at bounding box center [287, 864] width 82 height 33
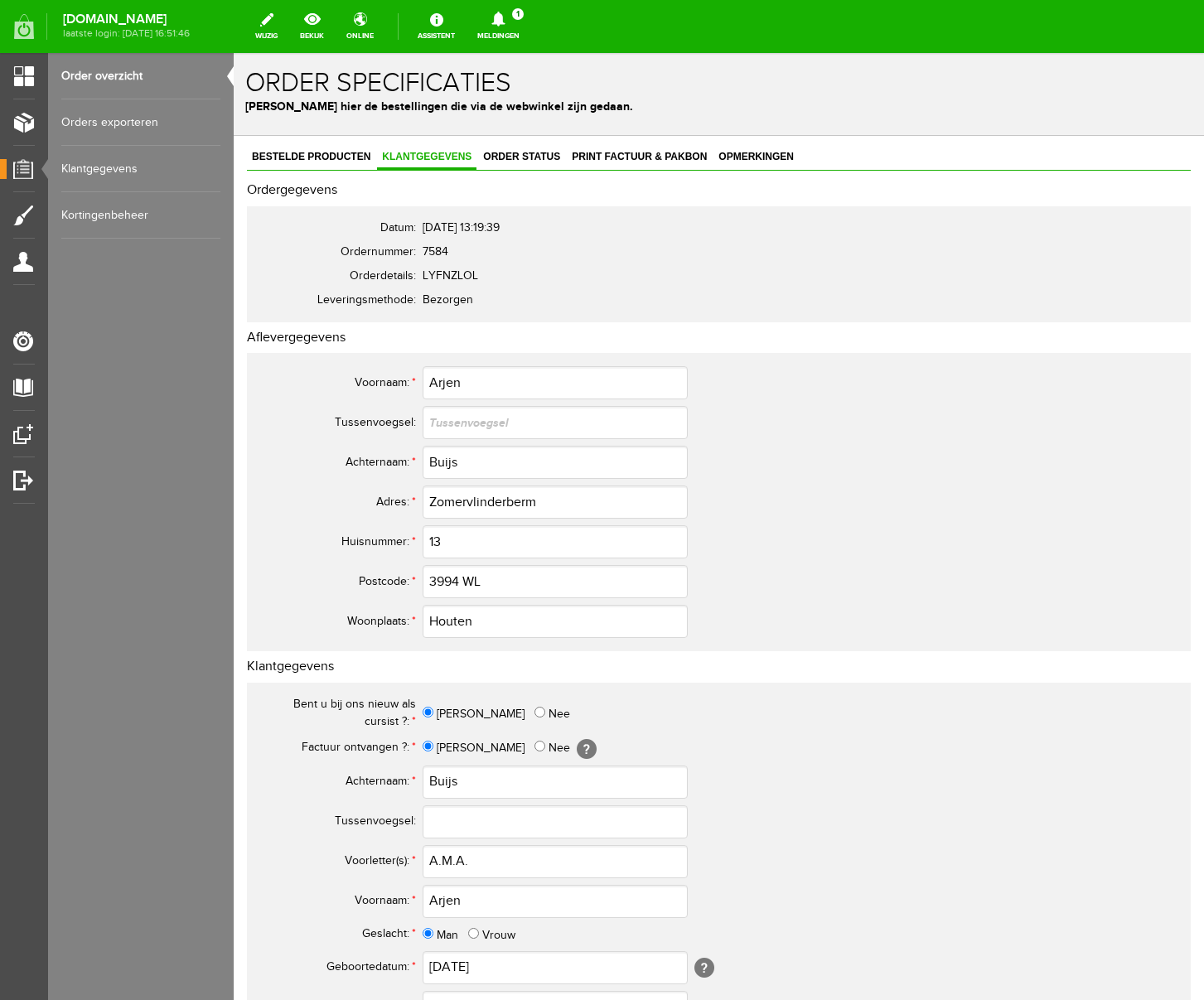
scroll to position [486, 0]
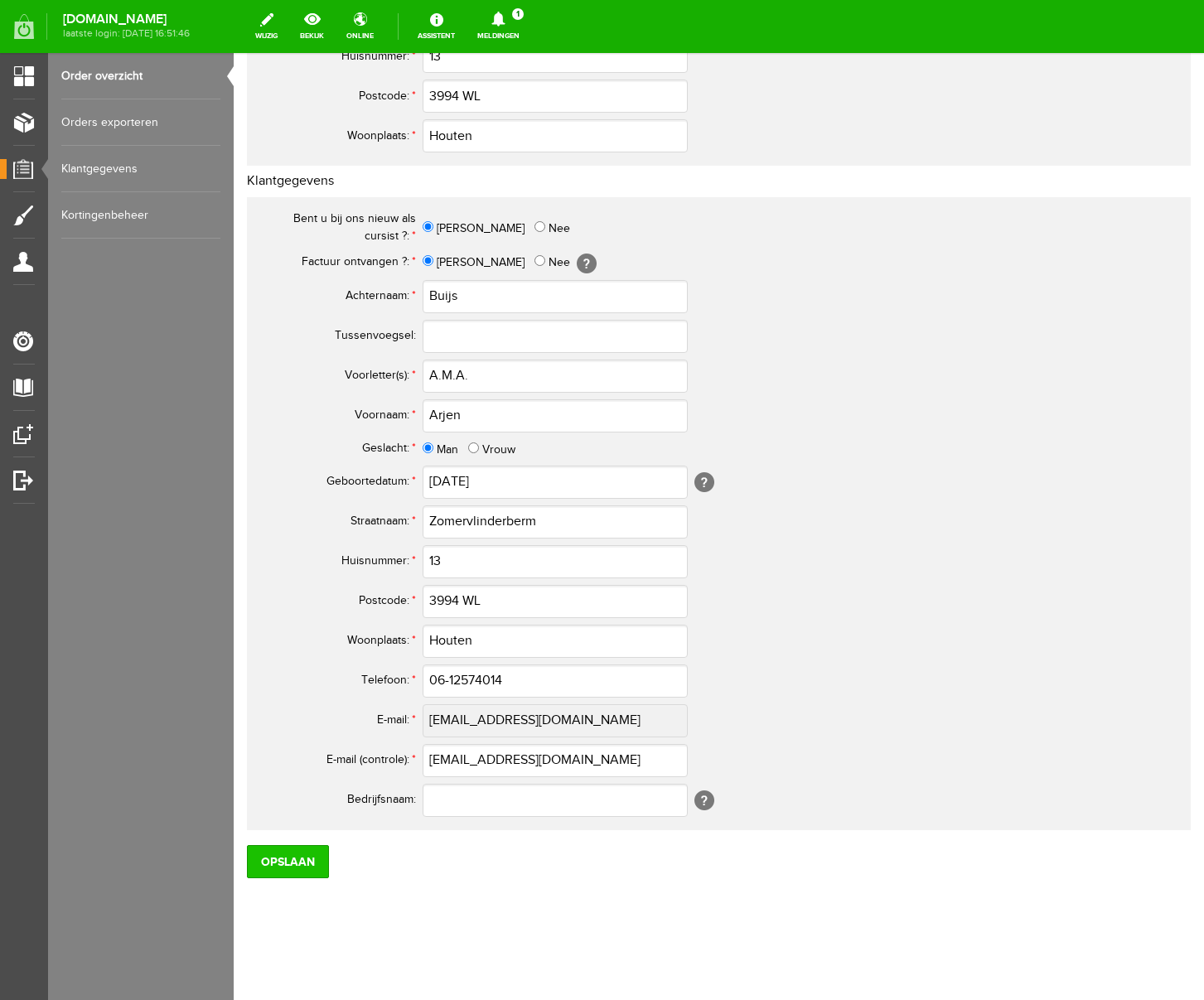
click at [299, 868] on input "Opslaan" at bounding box center [287, 862] width 82 height 33
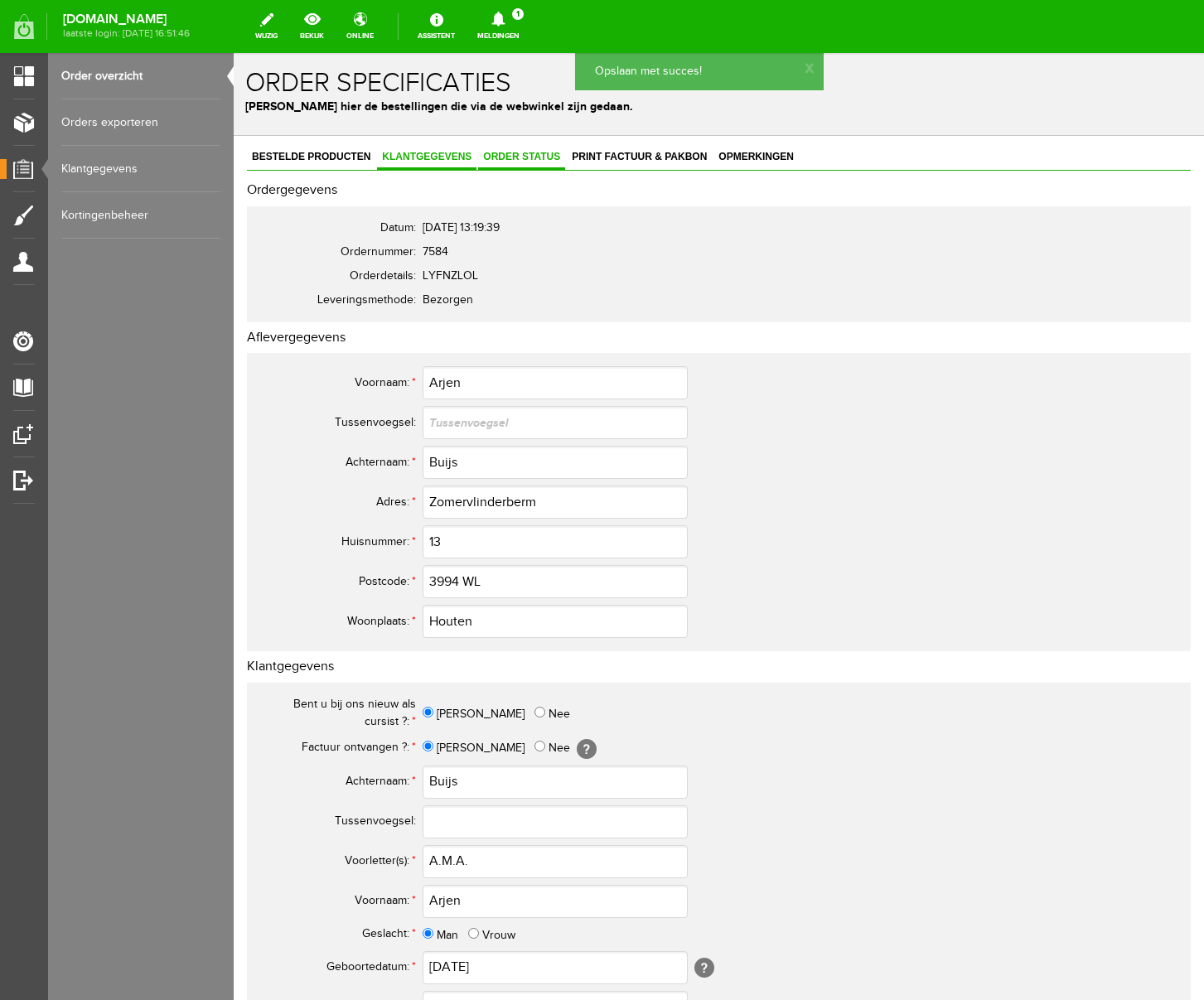
click at [525, 152] on span "Order status" at bounding box center [522, 156] width 87 height 12
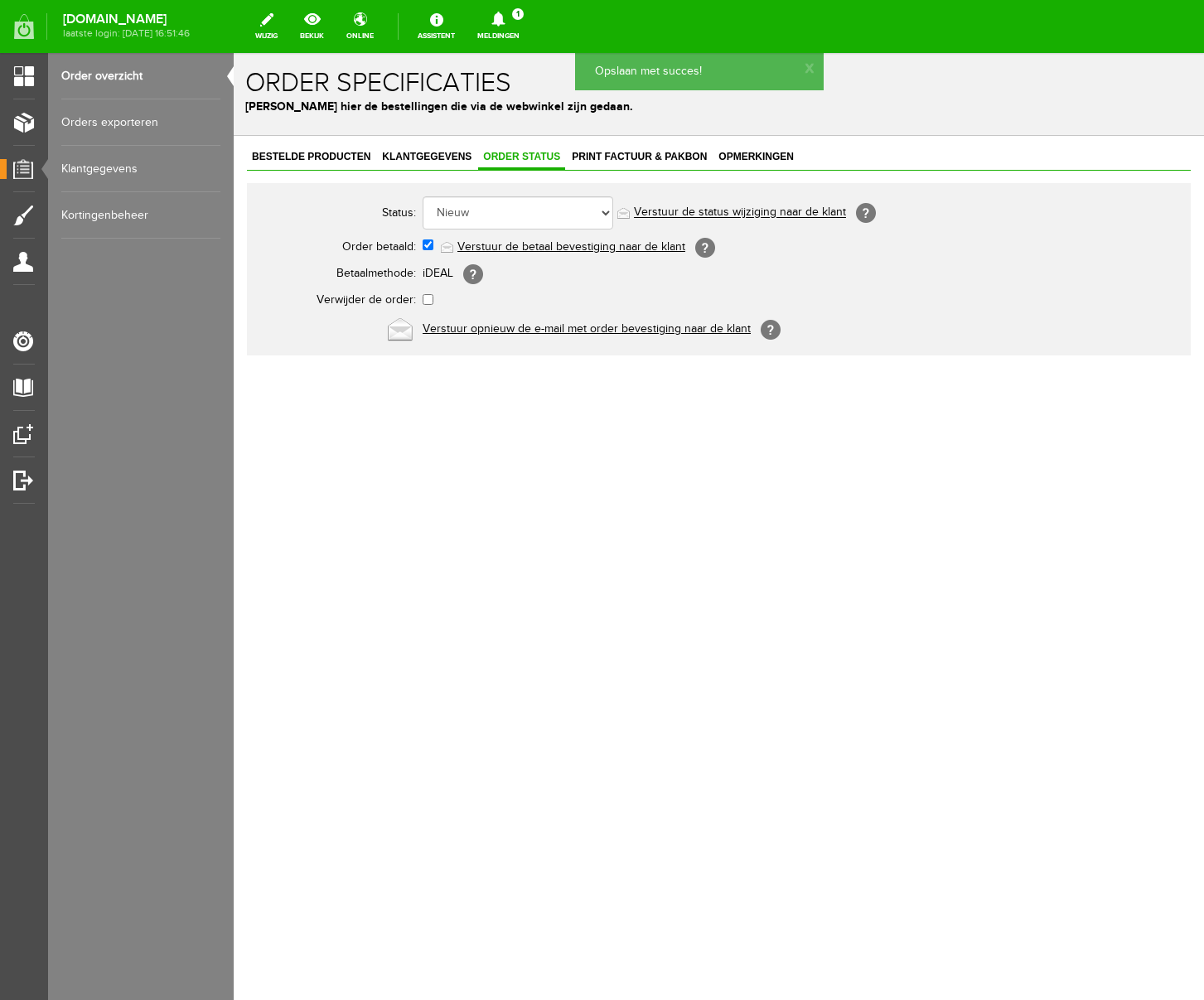
click at [570, 245] on link "Verstuur de betaal bevestiging naar de klant" at bounding box center [571, 247] width 227 height 14
click at [640, 154] on span "Print factuur & pakbon" at bounding box center [639, 156] width 145 height 12
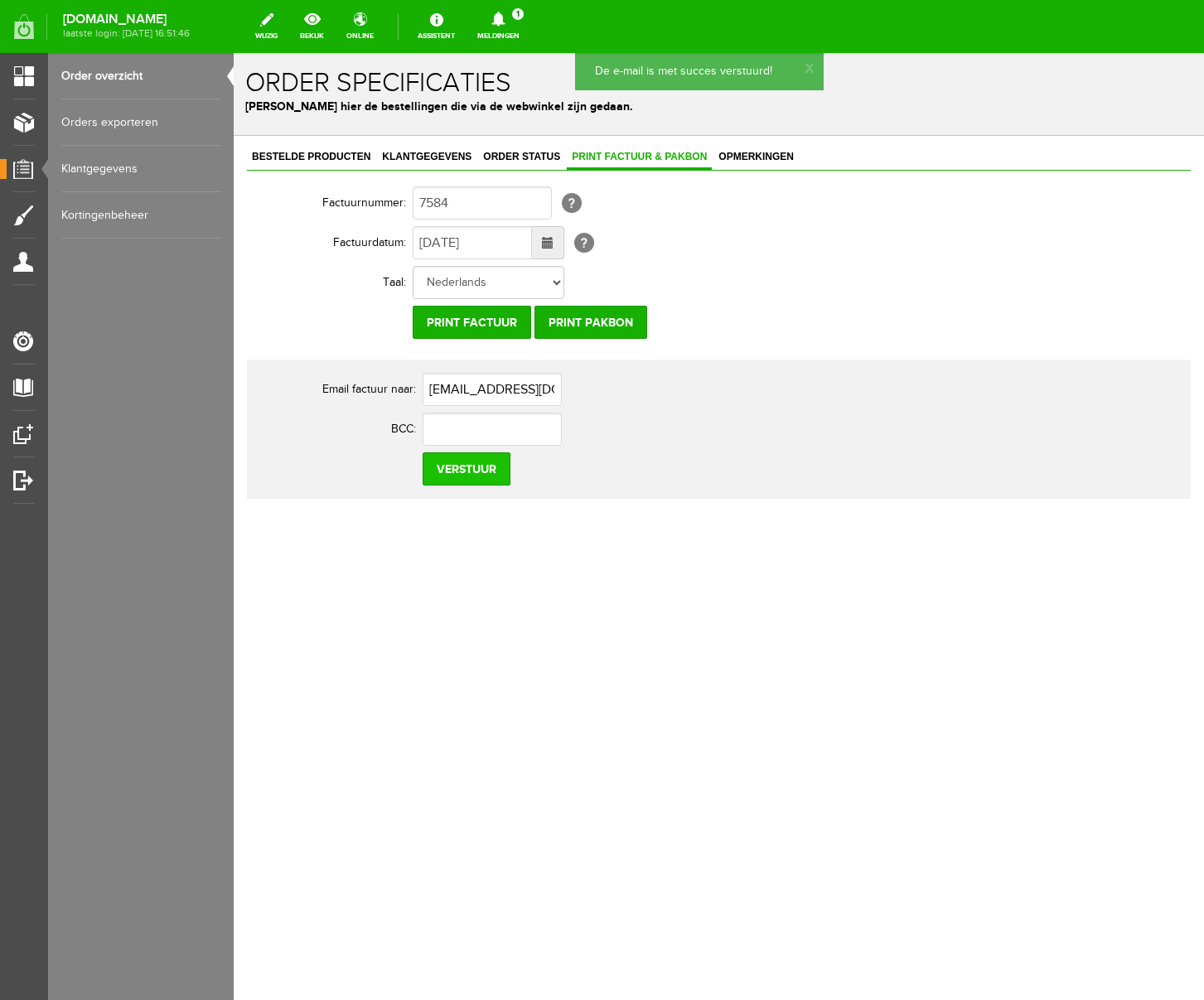
click at [466, 476] on input "Verstuur" at bounding box center [466, 469] width 88 height 33
click at [504, 20] on icon at bounding box center [498, 18] width 13 height 14
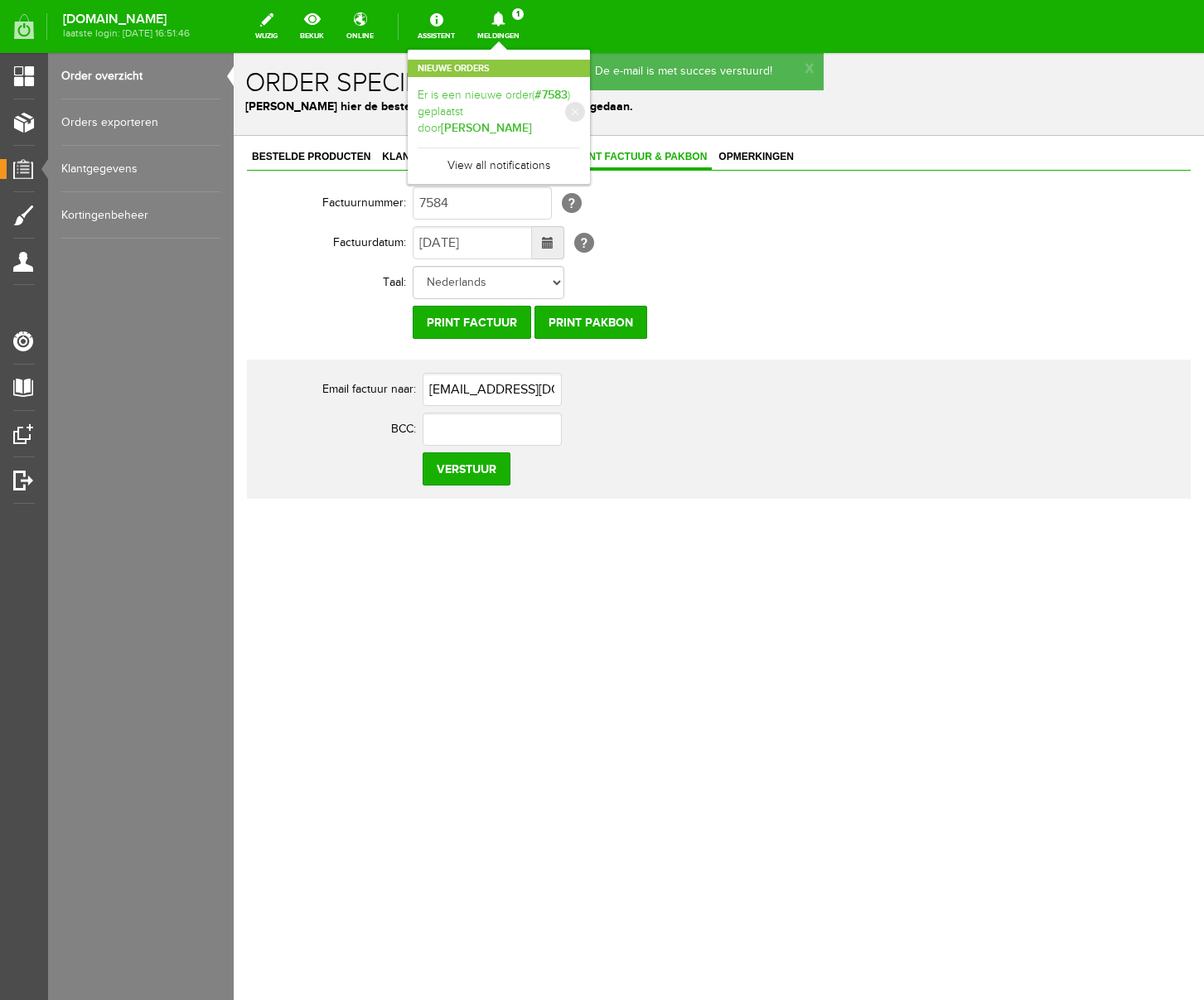
click at [580, 101] on link "Er is een nieuwe order( #7583 ) geplaatst door [PERSON_NAME]" at bounding box center [498, 112] width 162 height 50
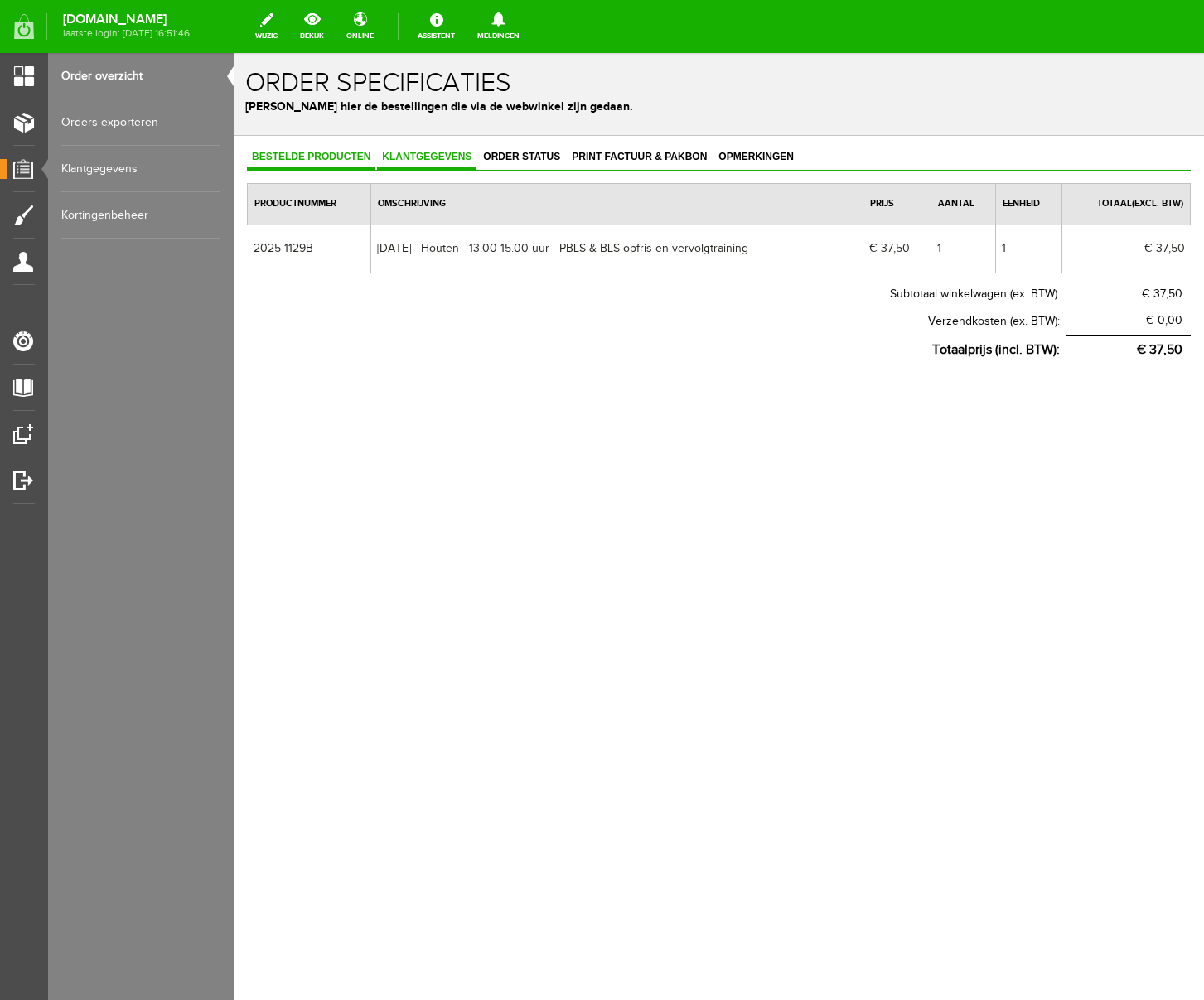
click at [462, 155] on span "Klantgegevens" at bounding box center [426, 156] width 99 height 12
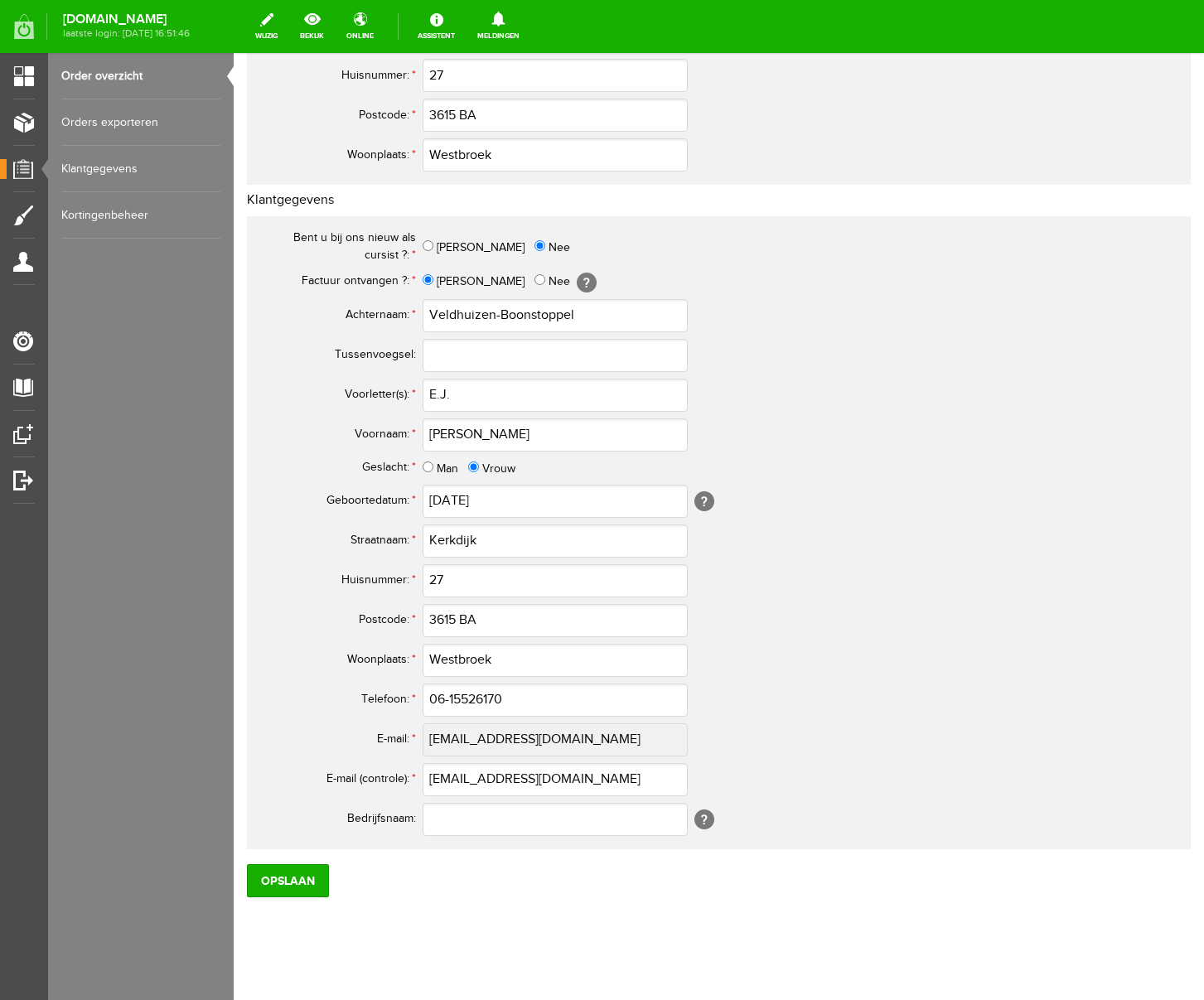
scroll to position [486, 0]
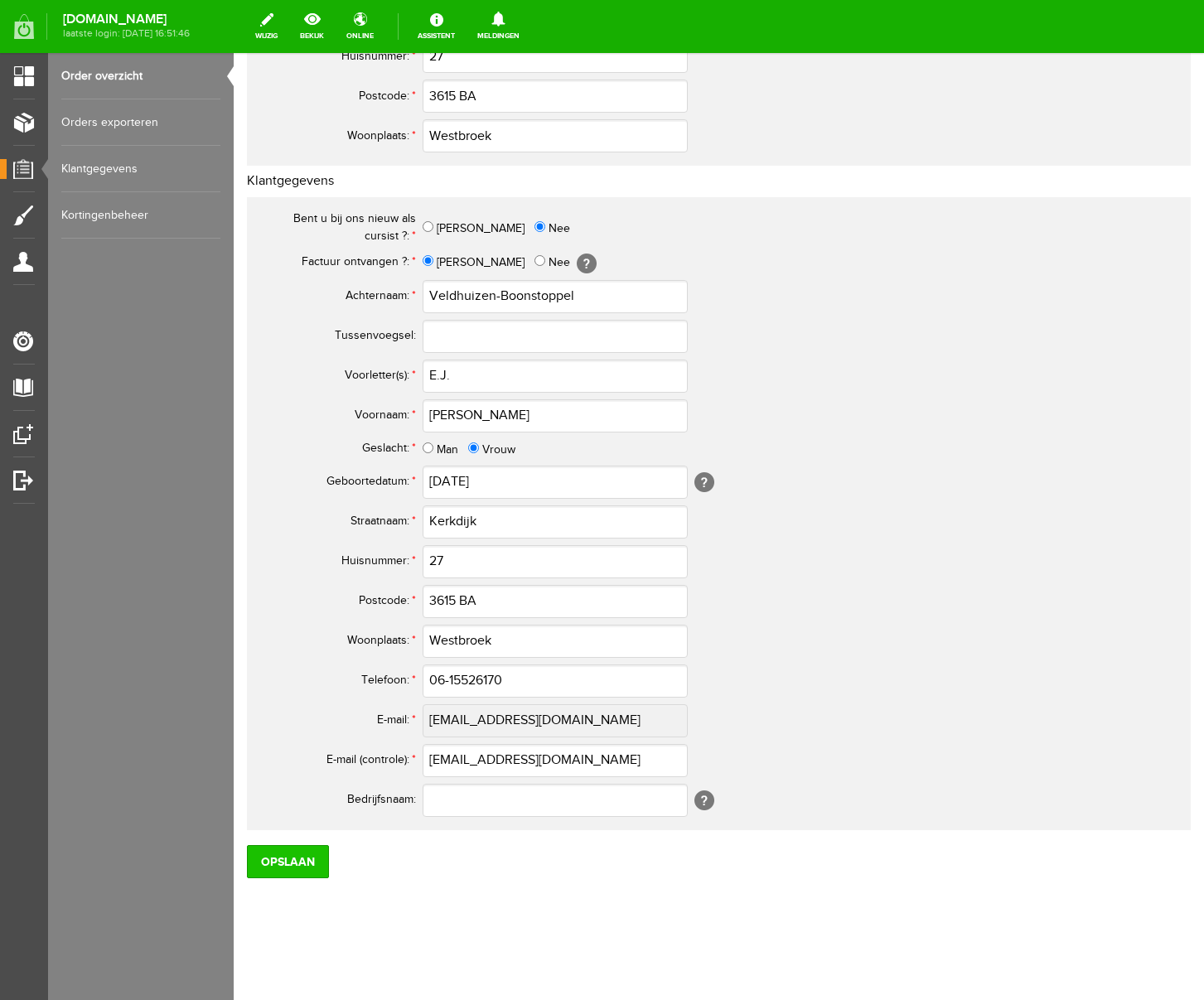
click at [308, 855] on input "Opslaan" at bounding box center [287, 862] width 82 height 33
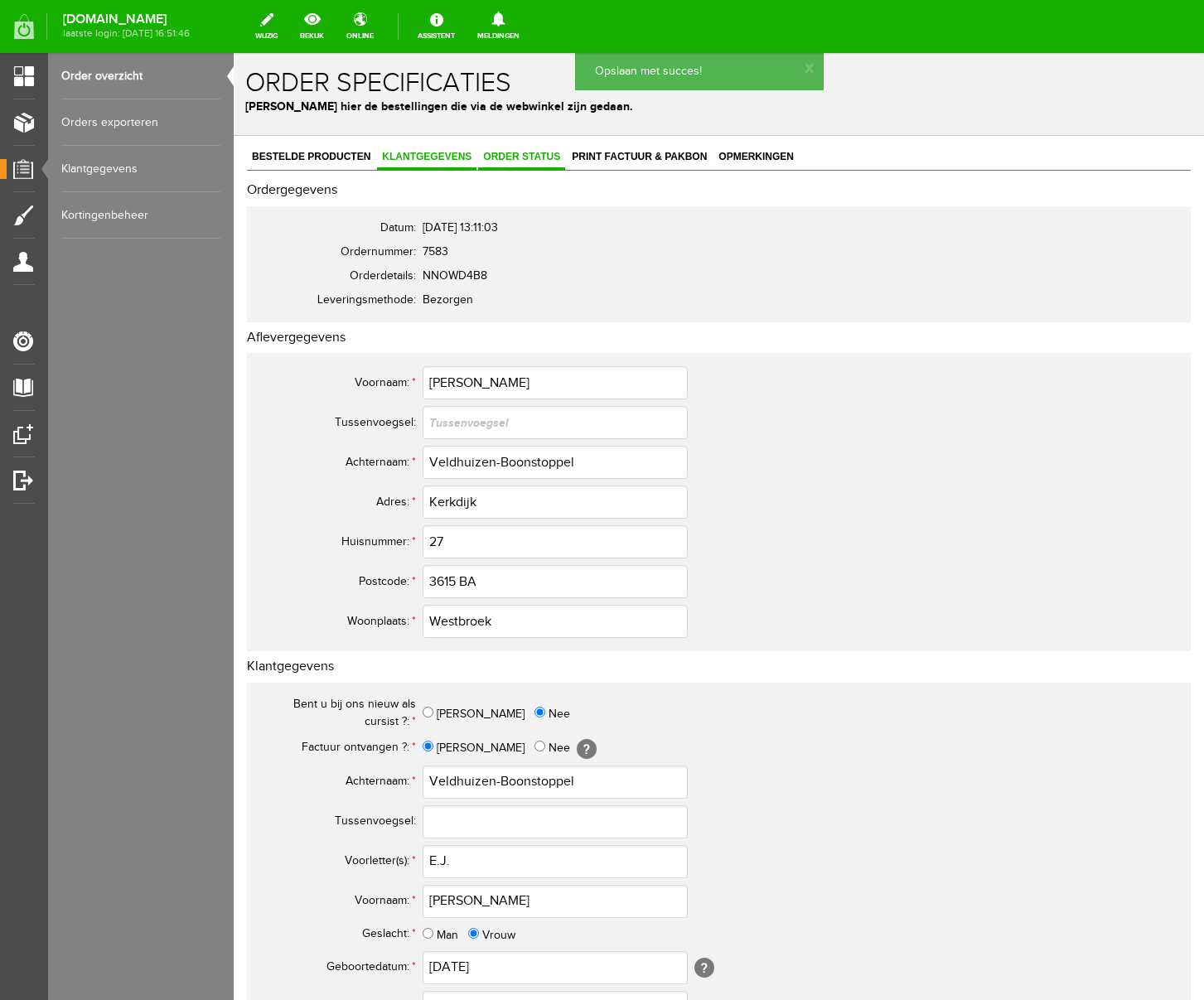
click at [546, 156] on span "Order status" at bounding box center [522, 156] width 87 height 12
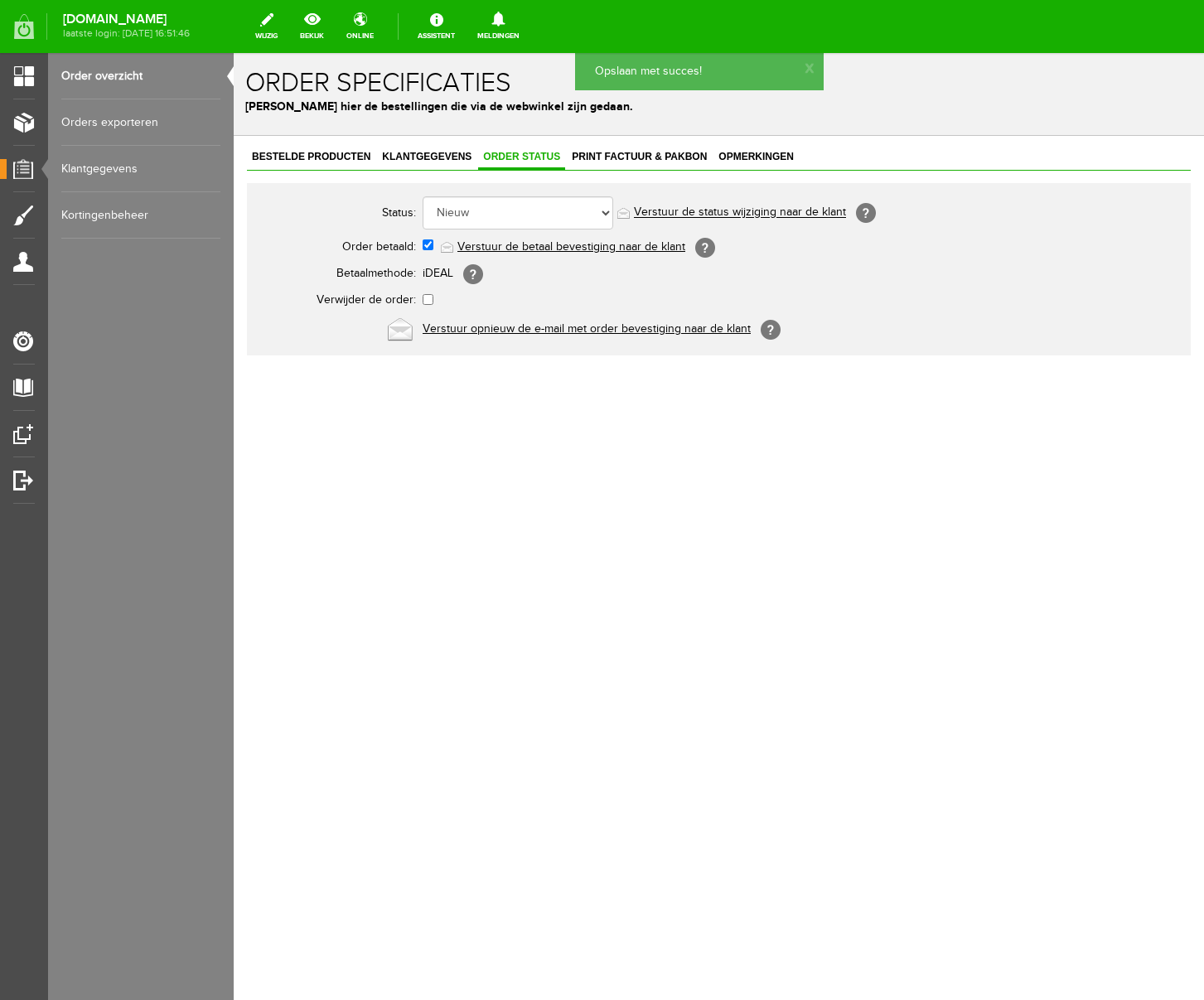
click at [547, 249] on link "Verstuur de betaal bevestiging naar de klant" at bounding box center [571, 247] width 227 height 14
click at [639, 153] on span "Print factuur & pakbon" at bounding box center [639, 156] width 145 height 12
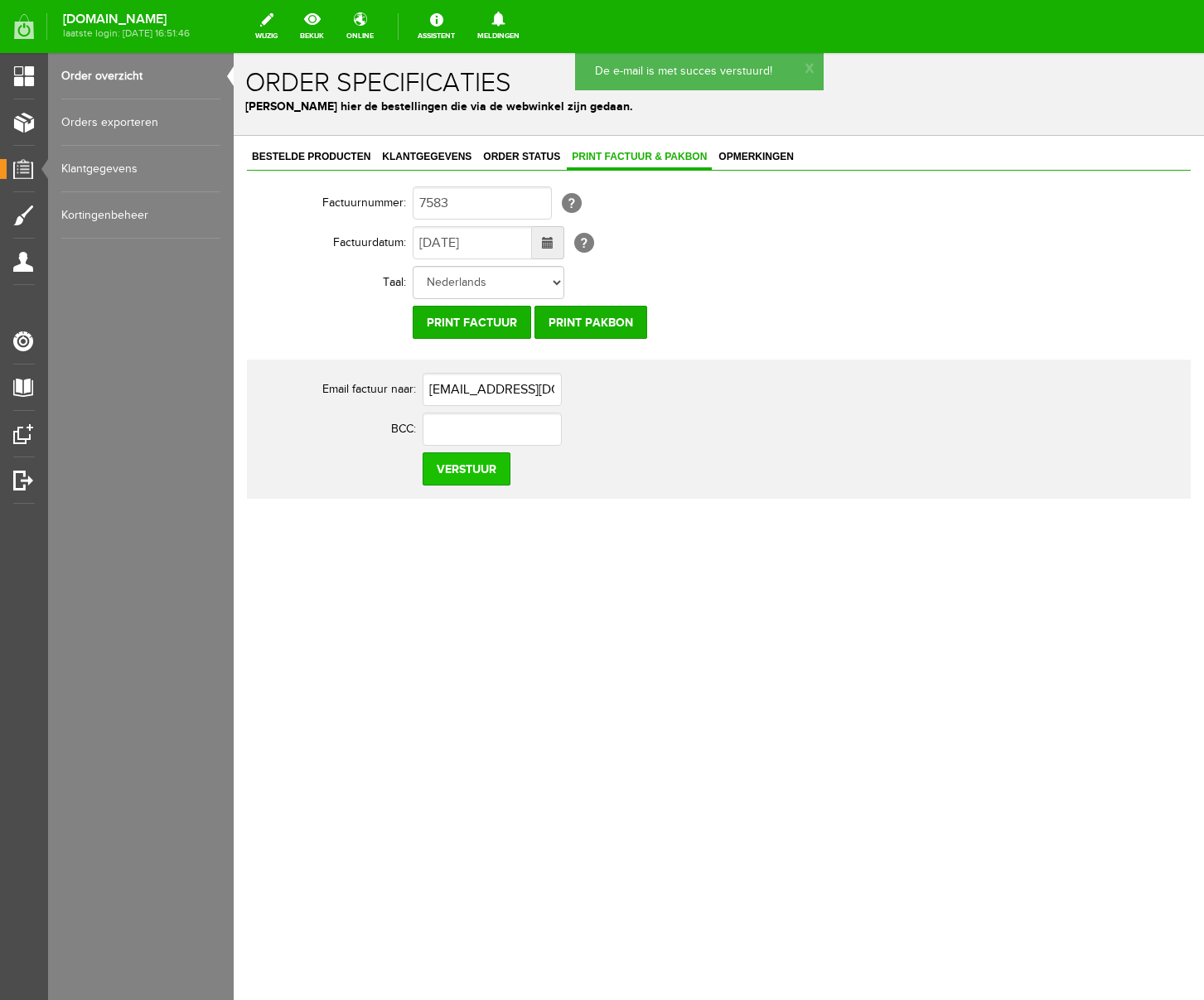
click at [470, 479] on input "Verstuur" at bounding box center [466, 469] width 88 height 33
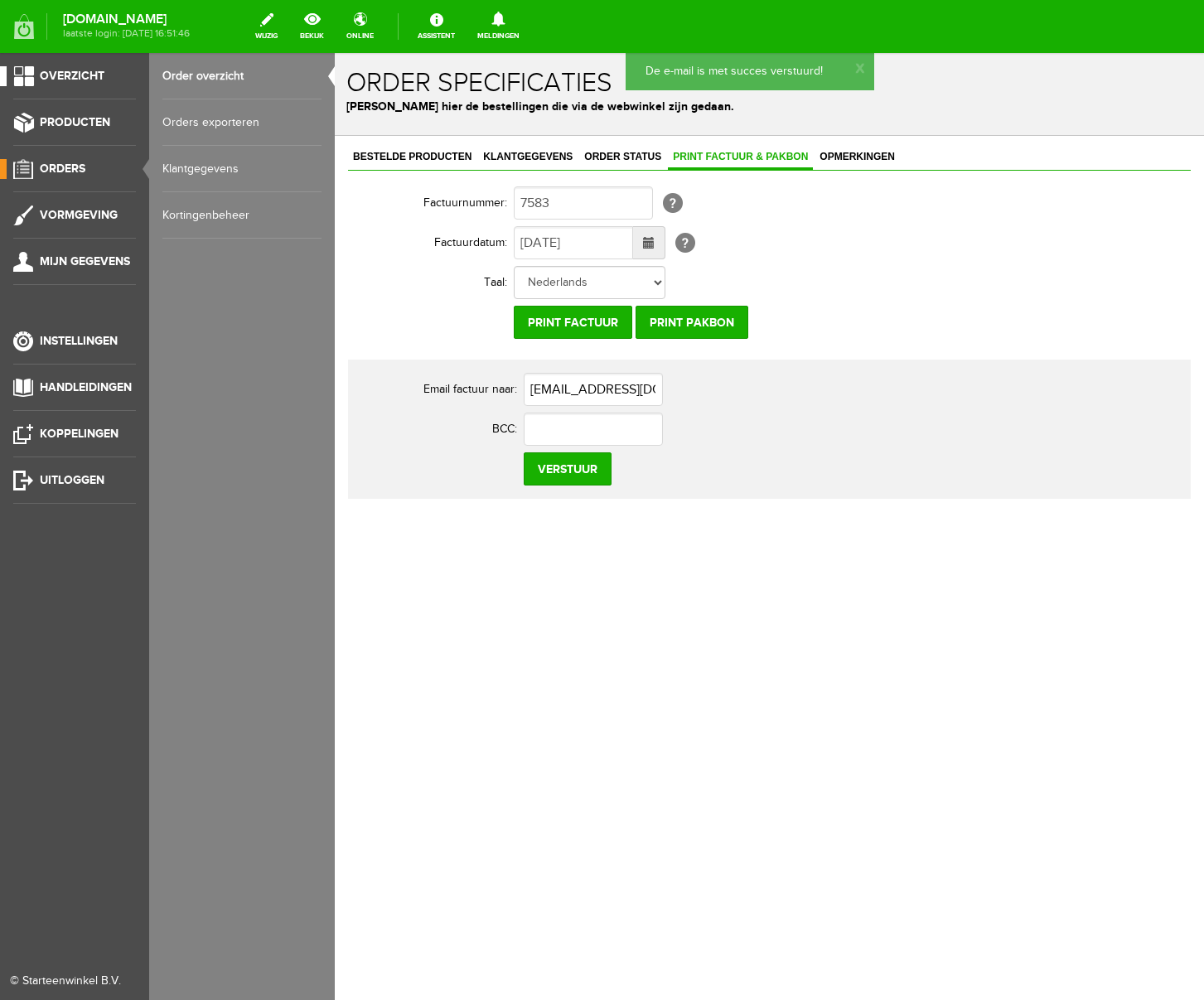
click at [69, 77] on span "Overzicht" at bounding box center [71, 75] width 65 height 14
